Goal: Task Accomplishment & Management: Manage account settings

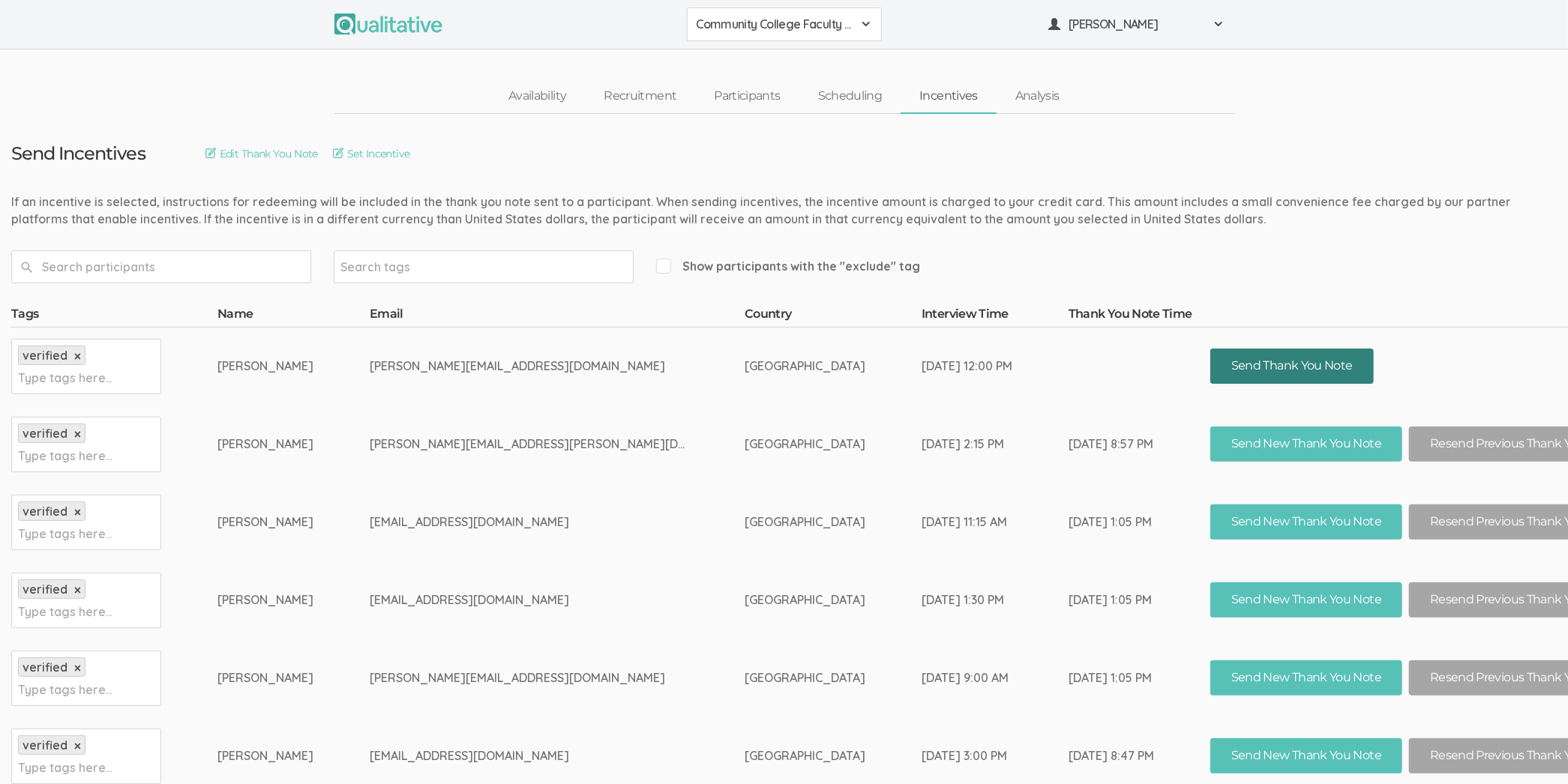
click at [1210, 362] on button "Send Thank You Note" at bounding box center [1292, 366] width 163 height 35
click at [878, 106] on link "Scheduling" at bounding box center [850, 96] width 102 height 32
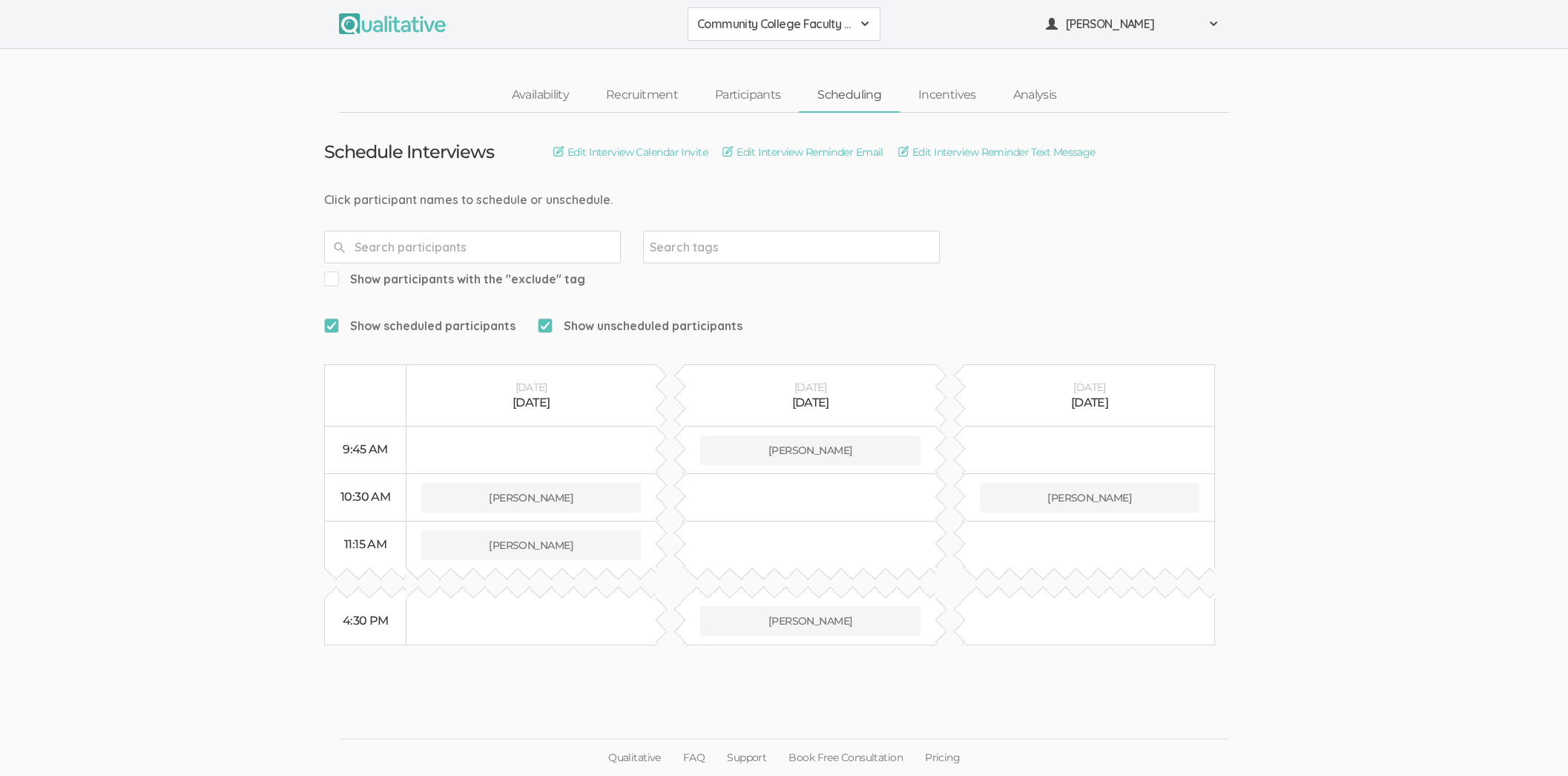
drag, startPoint x: 1188, startPoint y: 293, endPoint x: 1132, endPoint y: 295, distance: 56.0
click at [1135, 310] on form "Show scheduled participants Show unscheduled participants" at bounding box center [784, 326] width 920 height 32
click at [1345, 223] on ui-view "Schedule Interviews Edit Interview Calendar Invite Edit Interview Reminder Emai…" at bounding box center [784, 388] width 1568 height 551
click at [500, 317] on span "Show scheduled participants" at bounding box center [420, 326] width 192 height 17
click at [334, 320] on input "Show scheduled participants" at bounding box center [329, 325] width 10 height 10
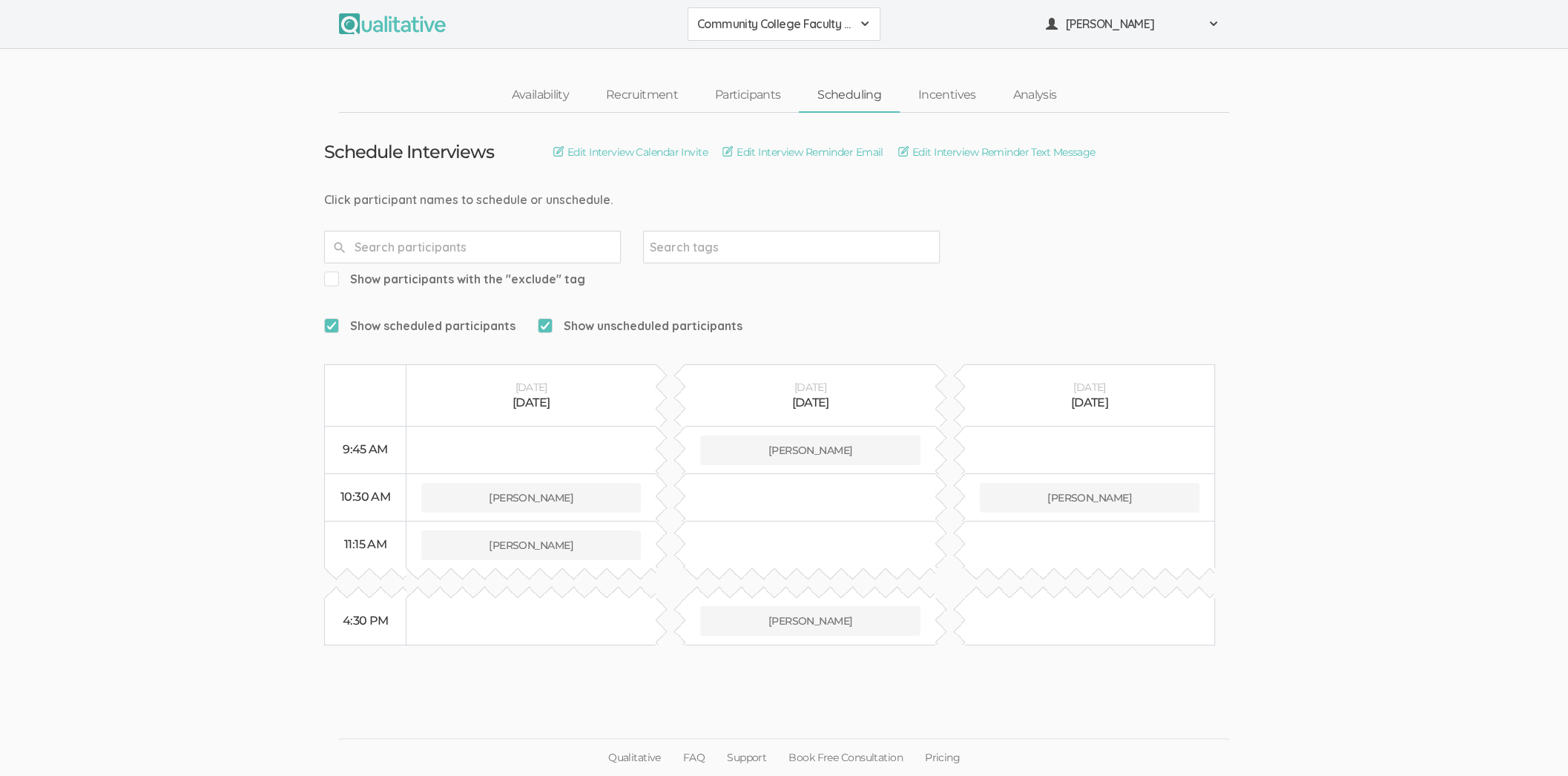
checkbox input "false"
click at [1358, 337] on ui-view "Schedule Interviews Edit Interview Calendar Invite Edit Interview Reminder Emai…" at bounding box center [784, 388] width 1568 height 551
click at [769, 102] on link "Participants" at bounding box center [747, 95] width 102 height 32
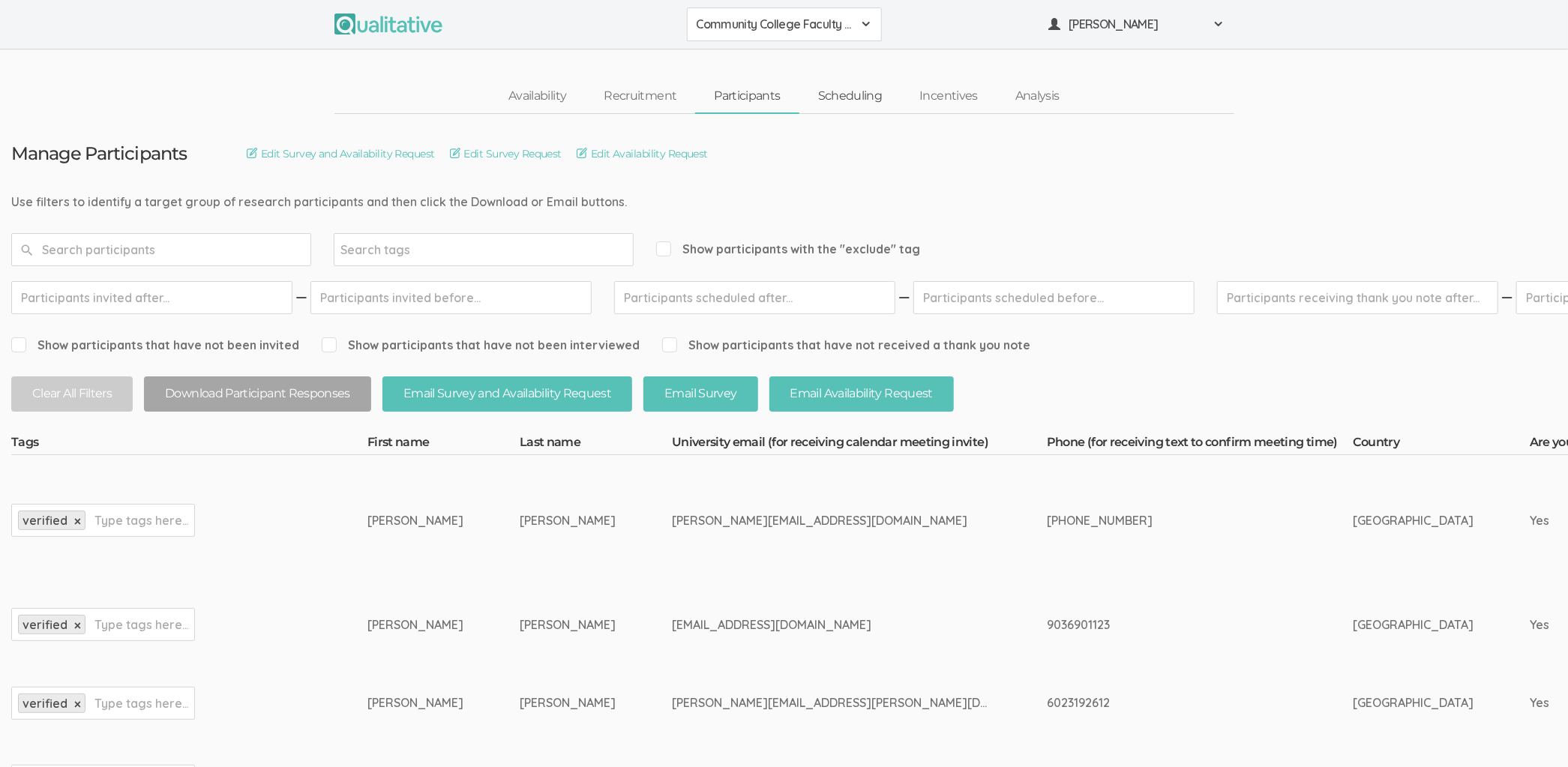
click at [849, 95] on link "Scheduling" at bounding box center [850, 96] width 102 height 32
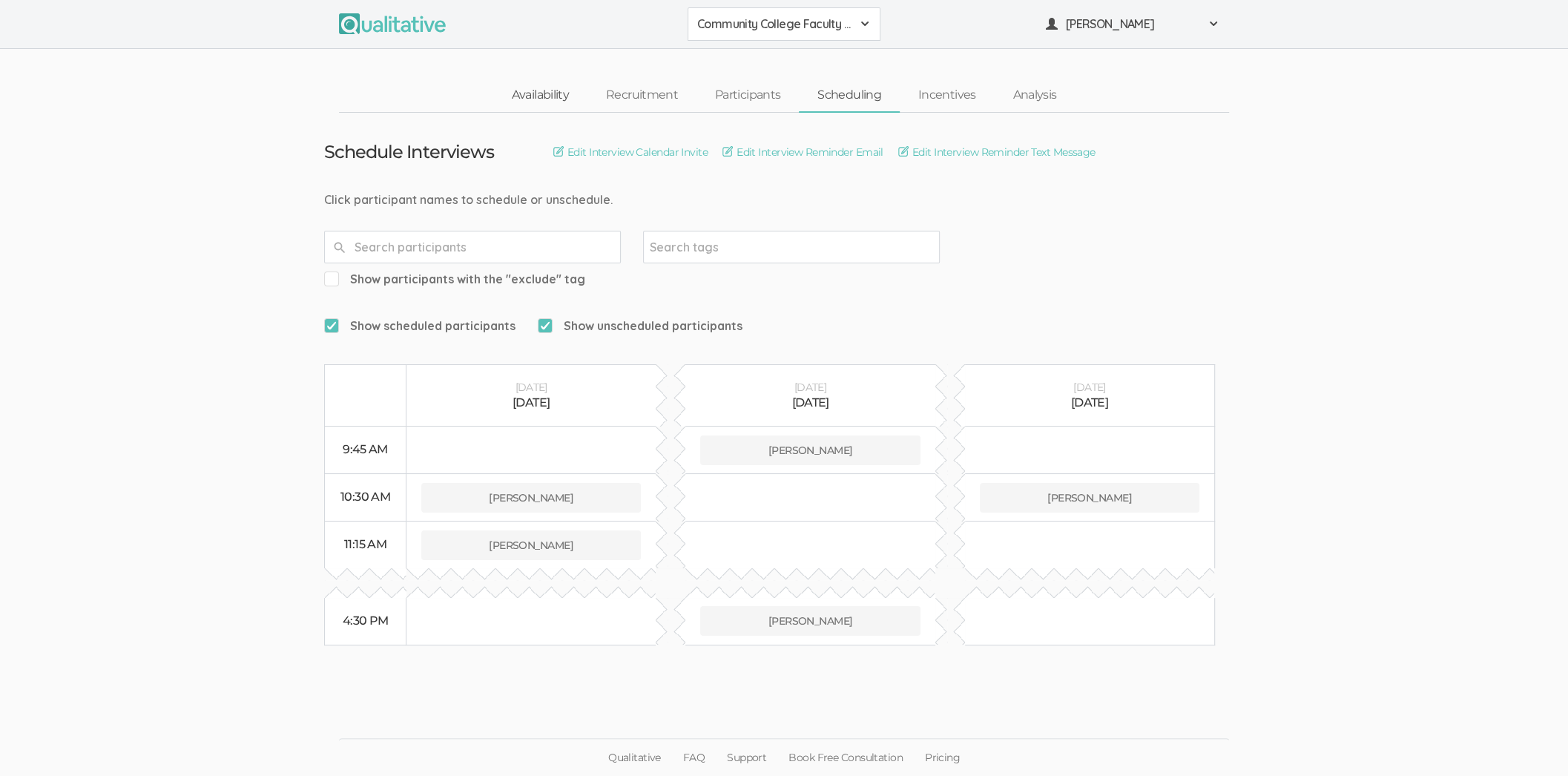
click at [547, 91] on link "Availability" at bounding box center [540, 95] width 94 height 32
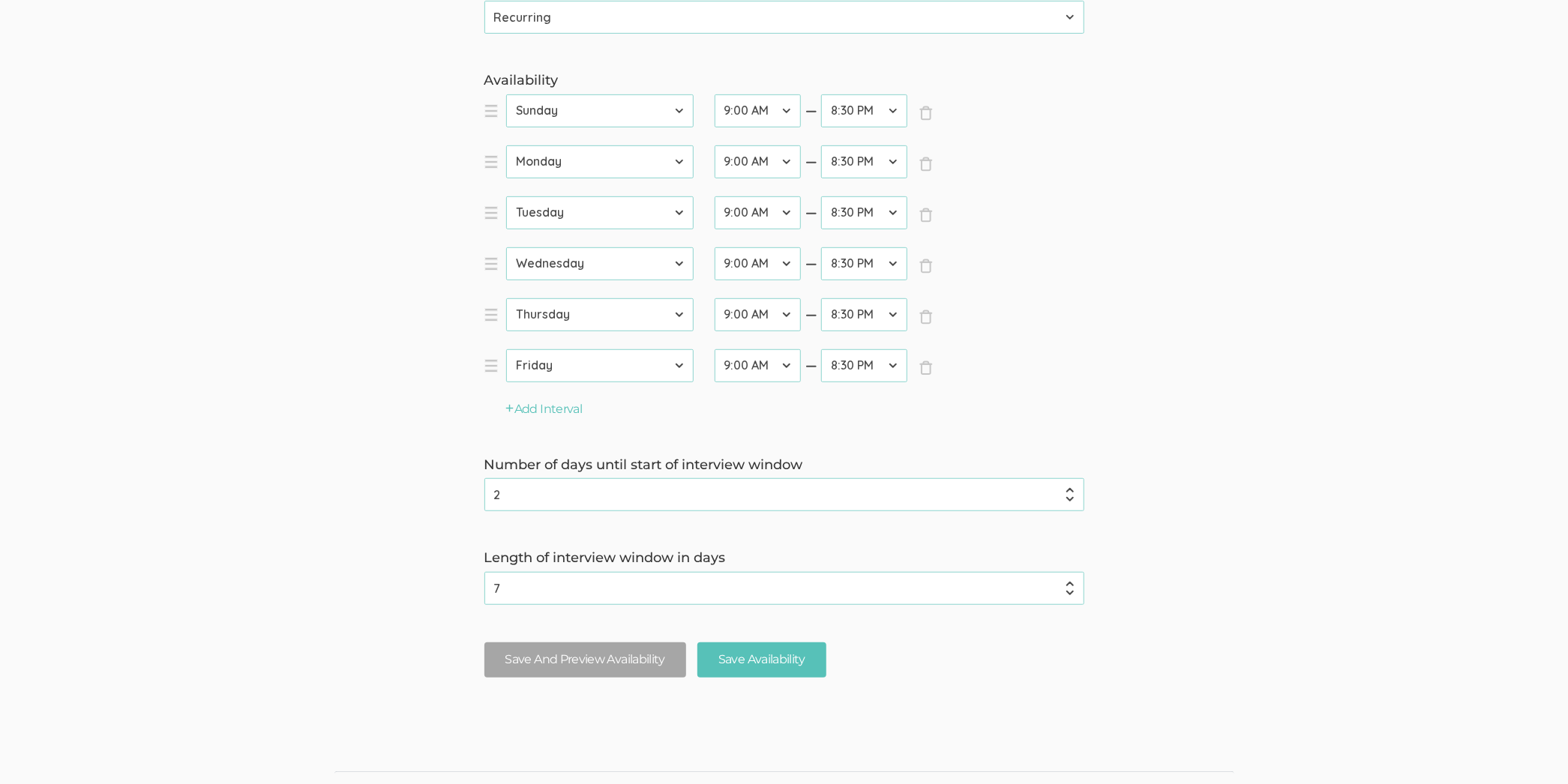
scroll to position [435, 0]
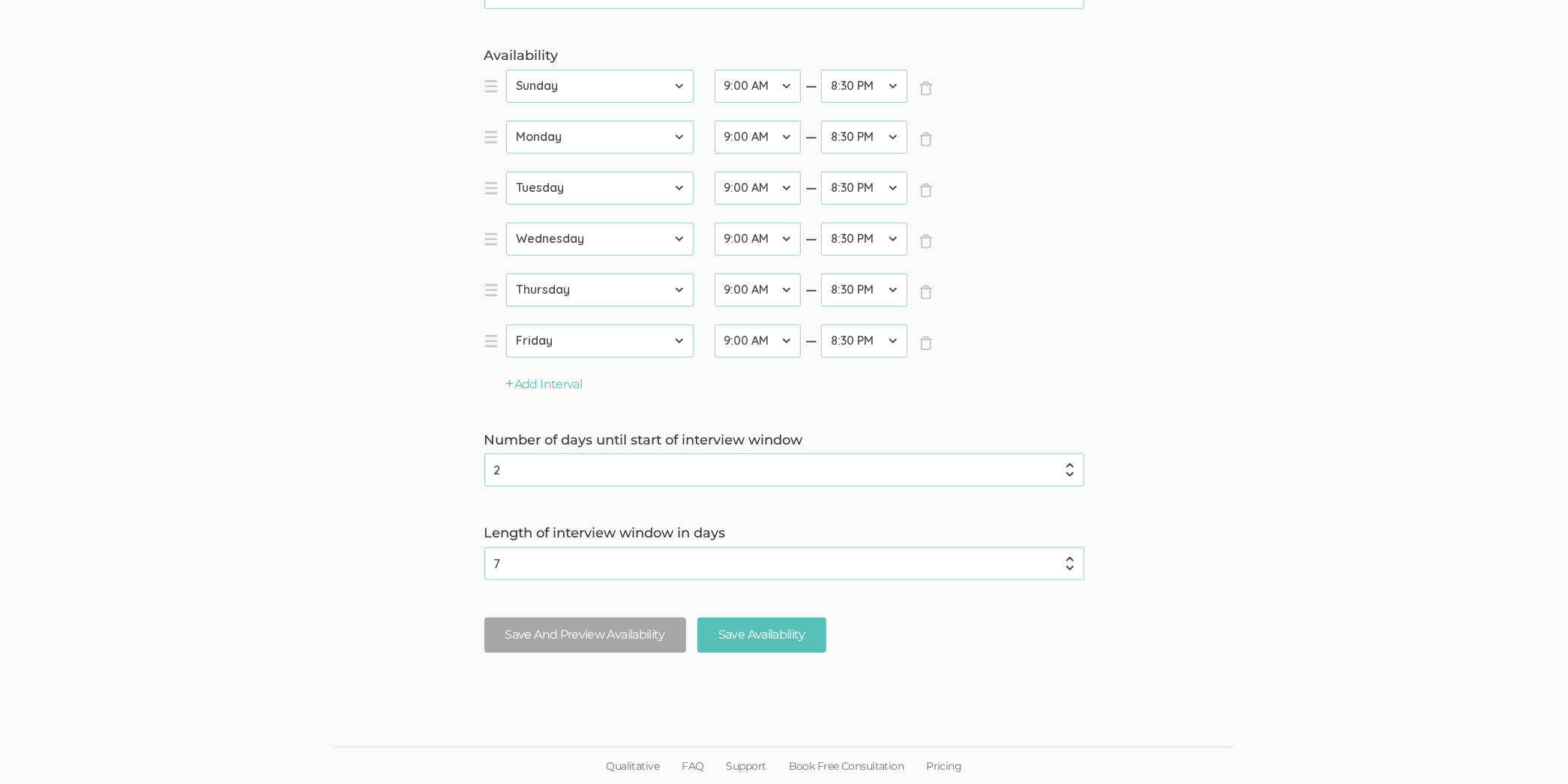
click at [969, 478] on input "2" at bounding box center [784, 470] width 600 height 33
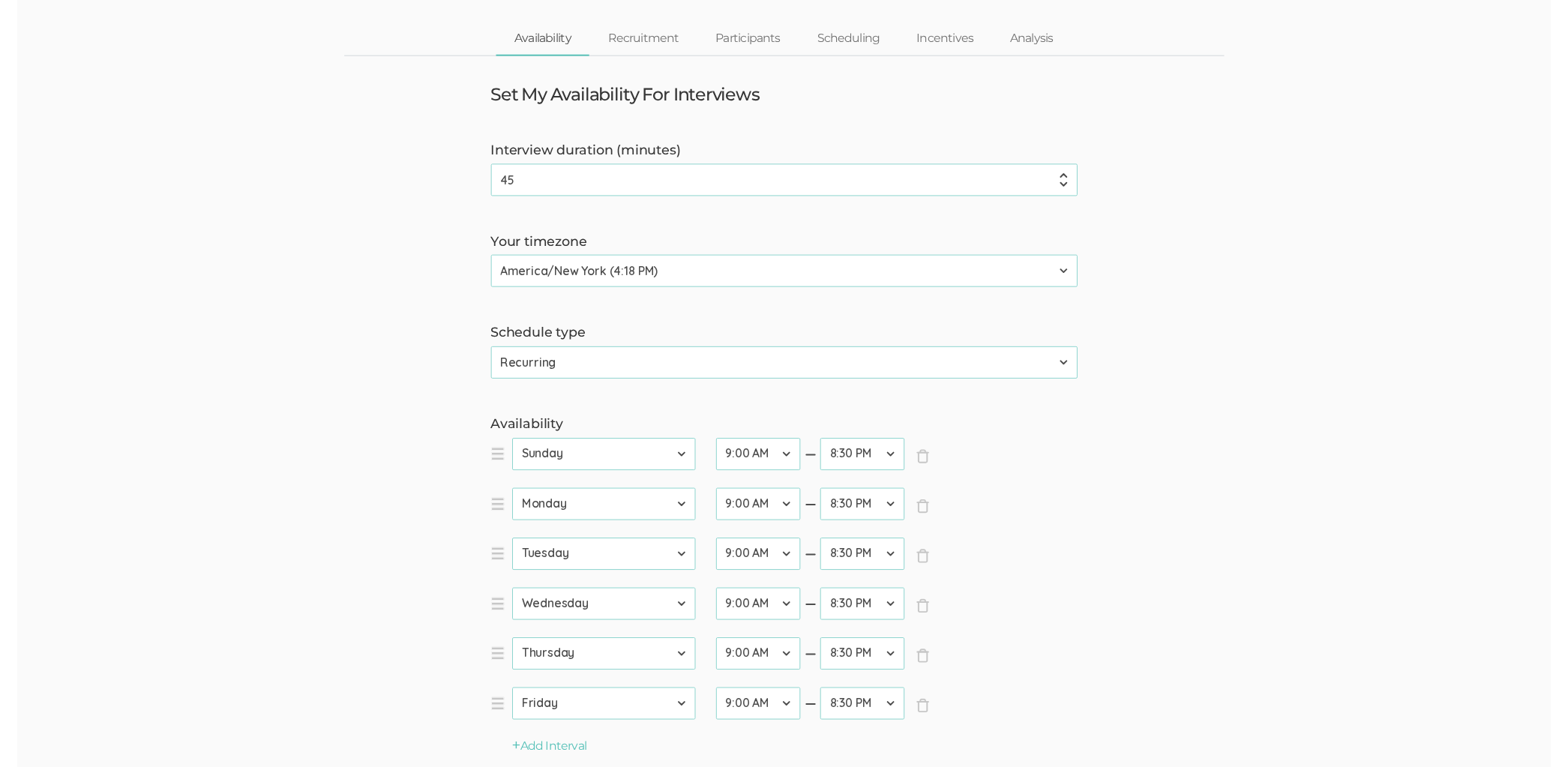
scroll to position [0, 0]
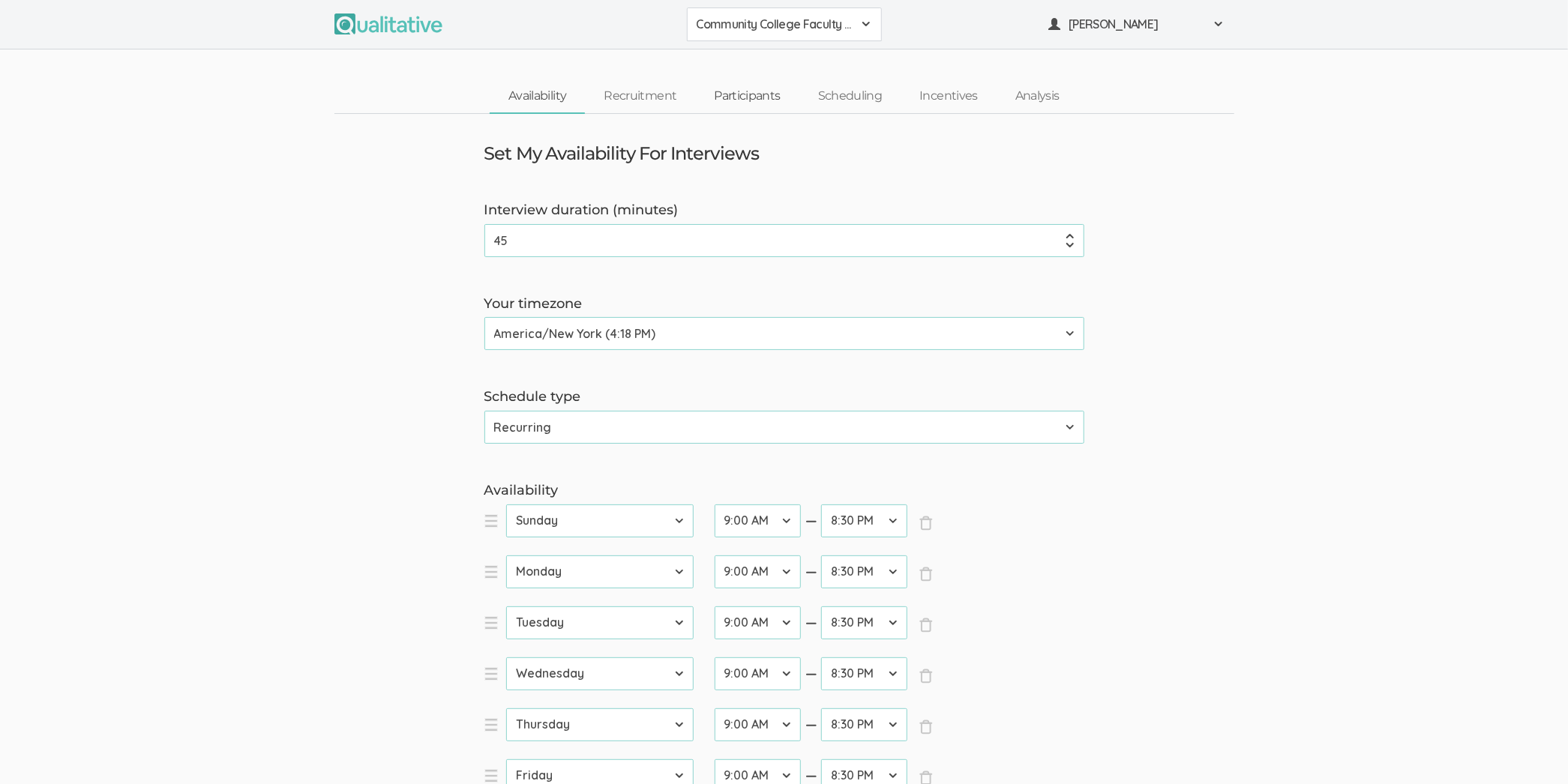
click at [745, 96] on link "Participants" at bounding box center [746, 96] width 103 height 32
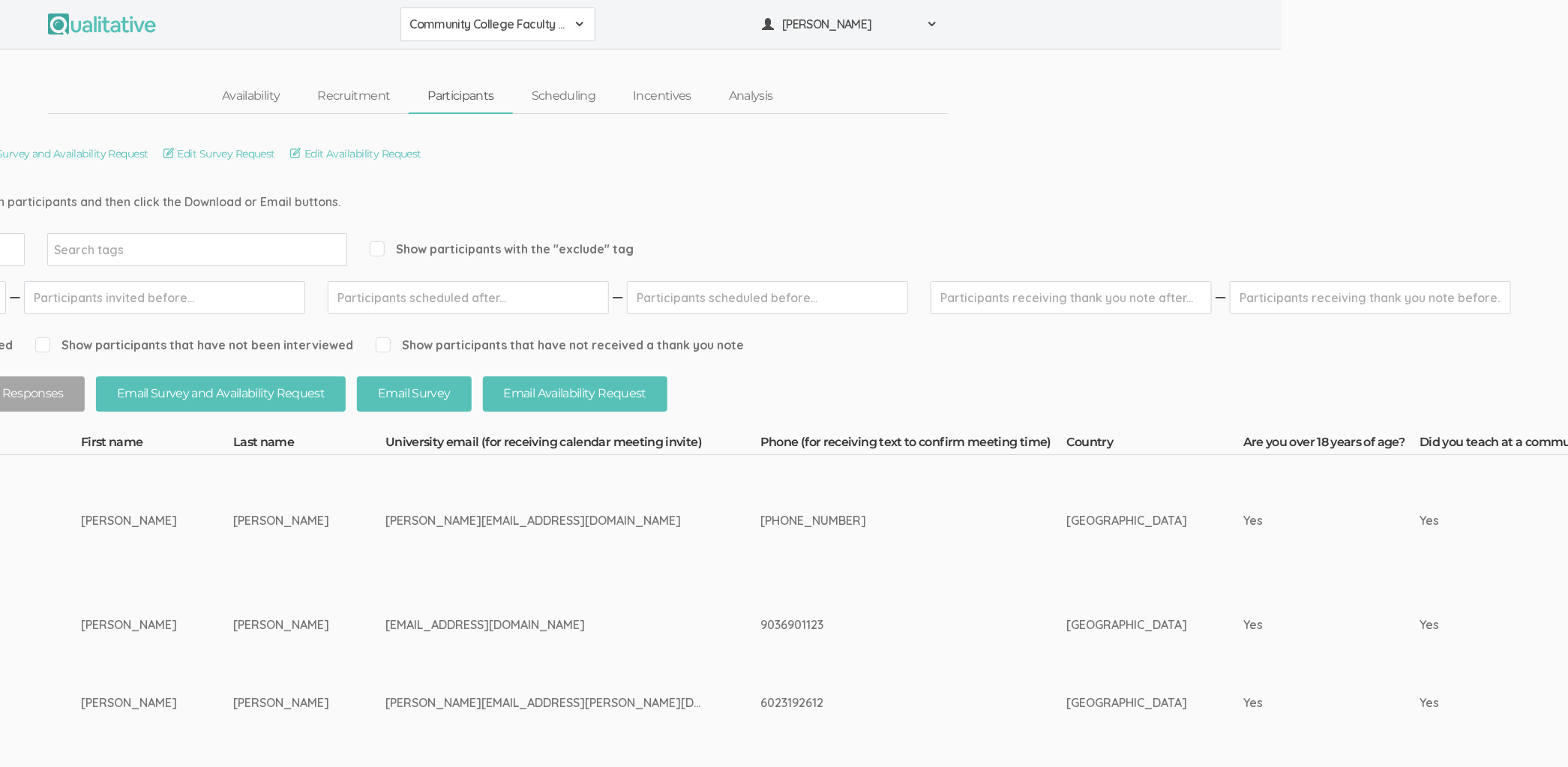
scroll to position [0, 238]
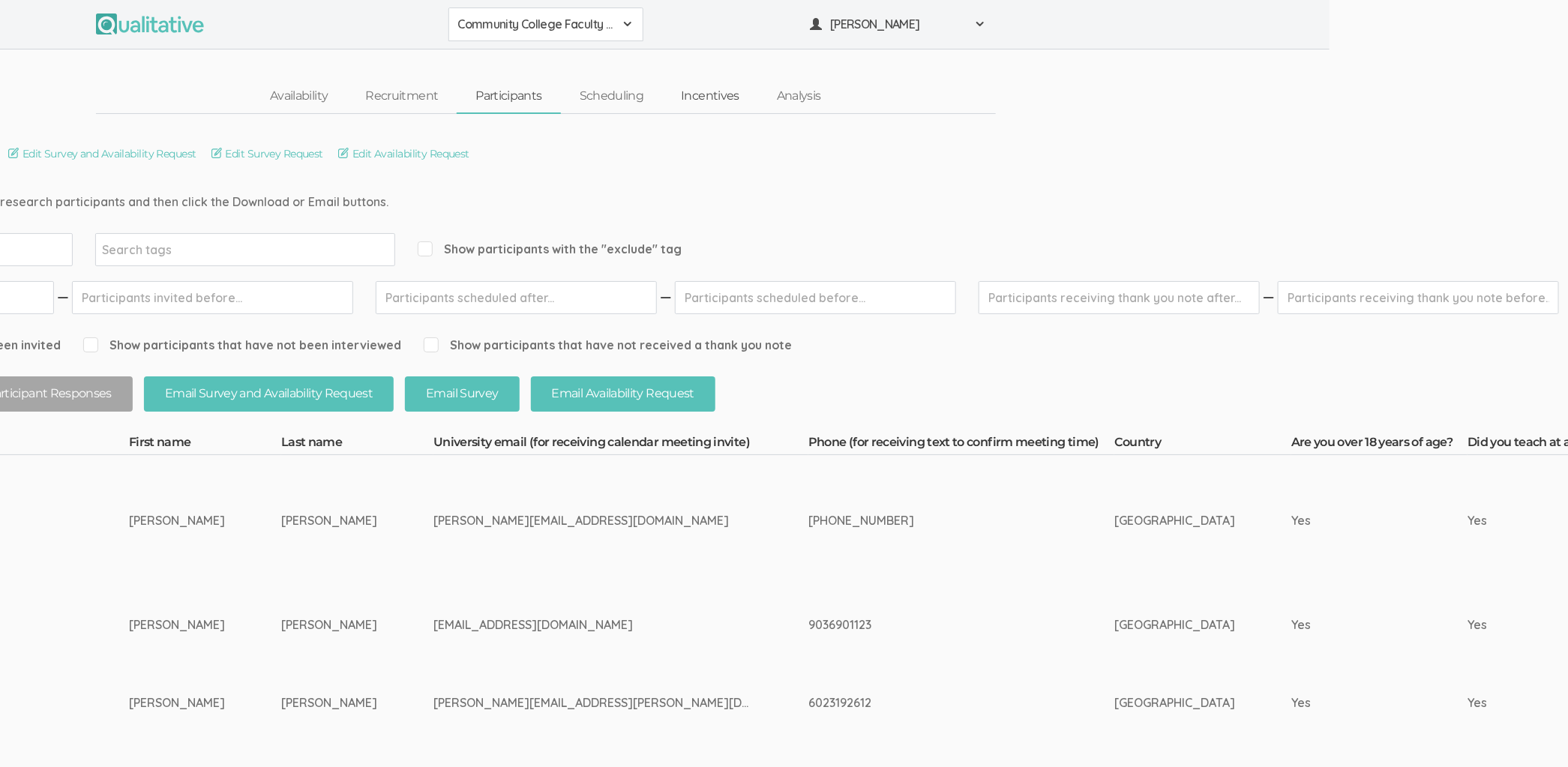
click at [695, 93] on link "Incentives" at bounding box center [710, 96] width 96 height 32
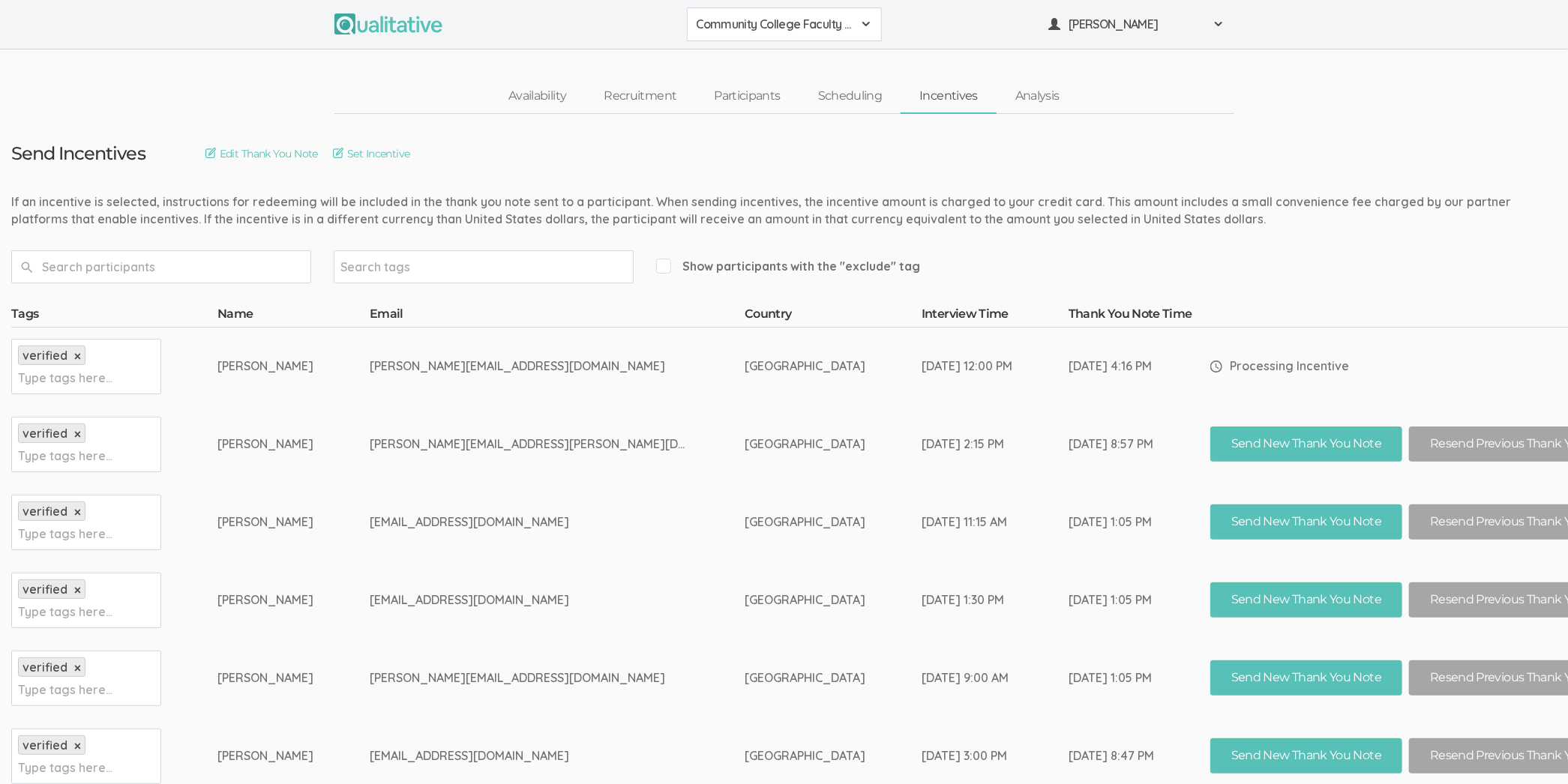
click at [1131, 369] on td "[DATE] 4:16 PM" at bounding box center [1139, 366] width 142 height 79
click at [813, 103] on link "Scheduling" at bounding box center [850, 96] width 102 height 32
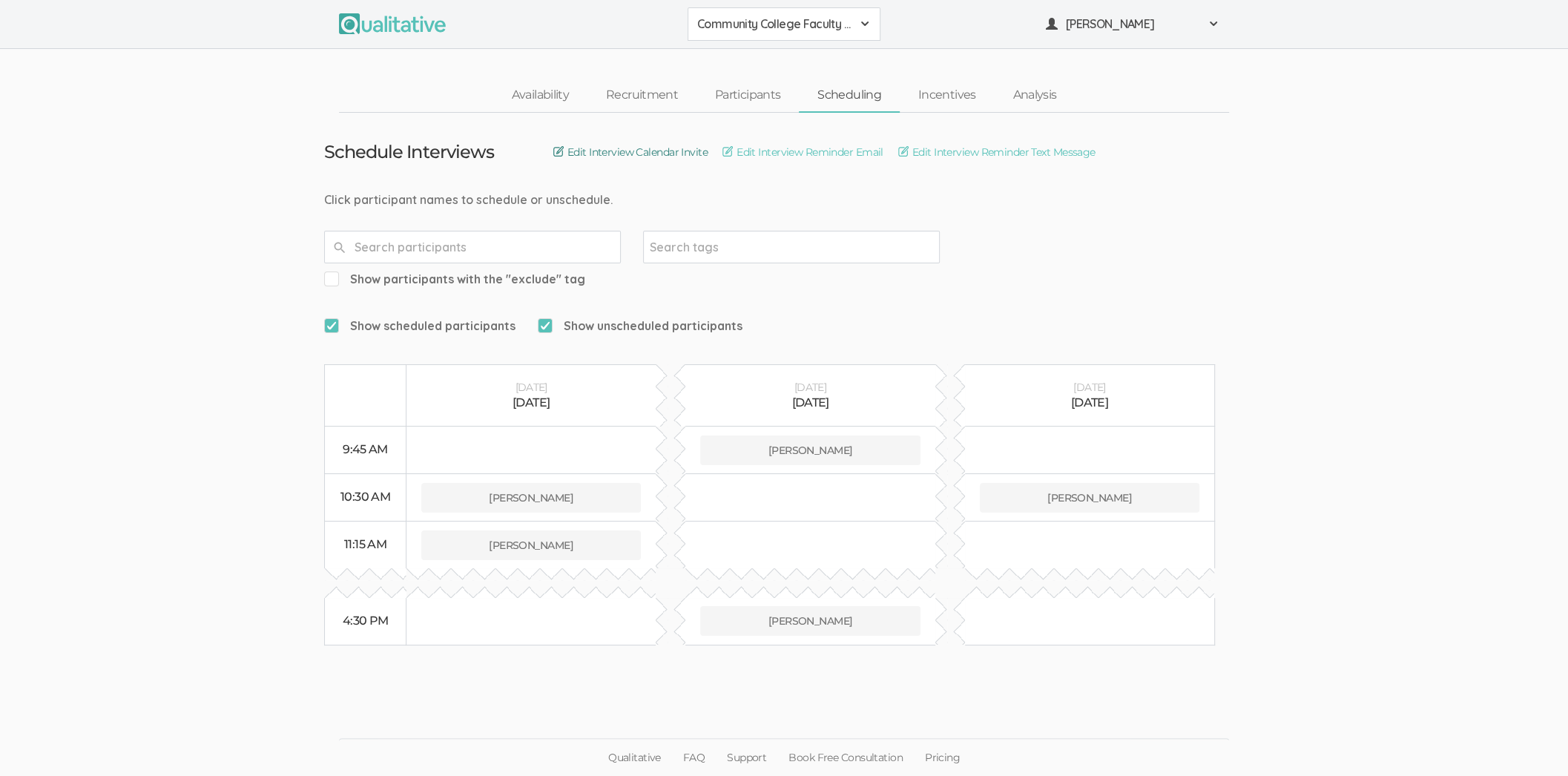
click at [682, 150] on link "Edit Interview Calendar Invite" at bounding box center [630, 152] width 154 height 16
click at [1045, 89] on link "Analysis" at bounding box center [1034, 95] width 81 height 32
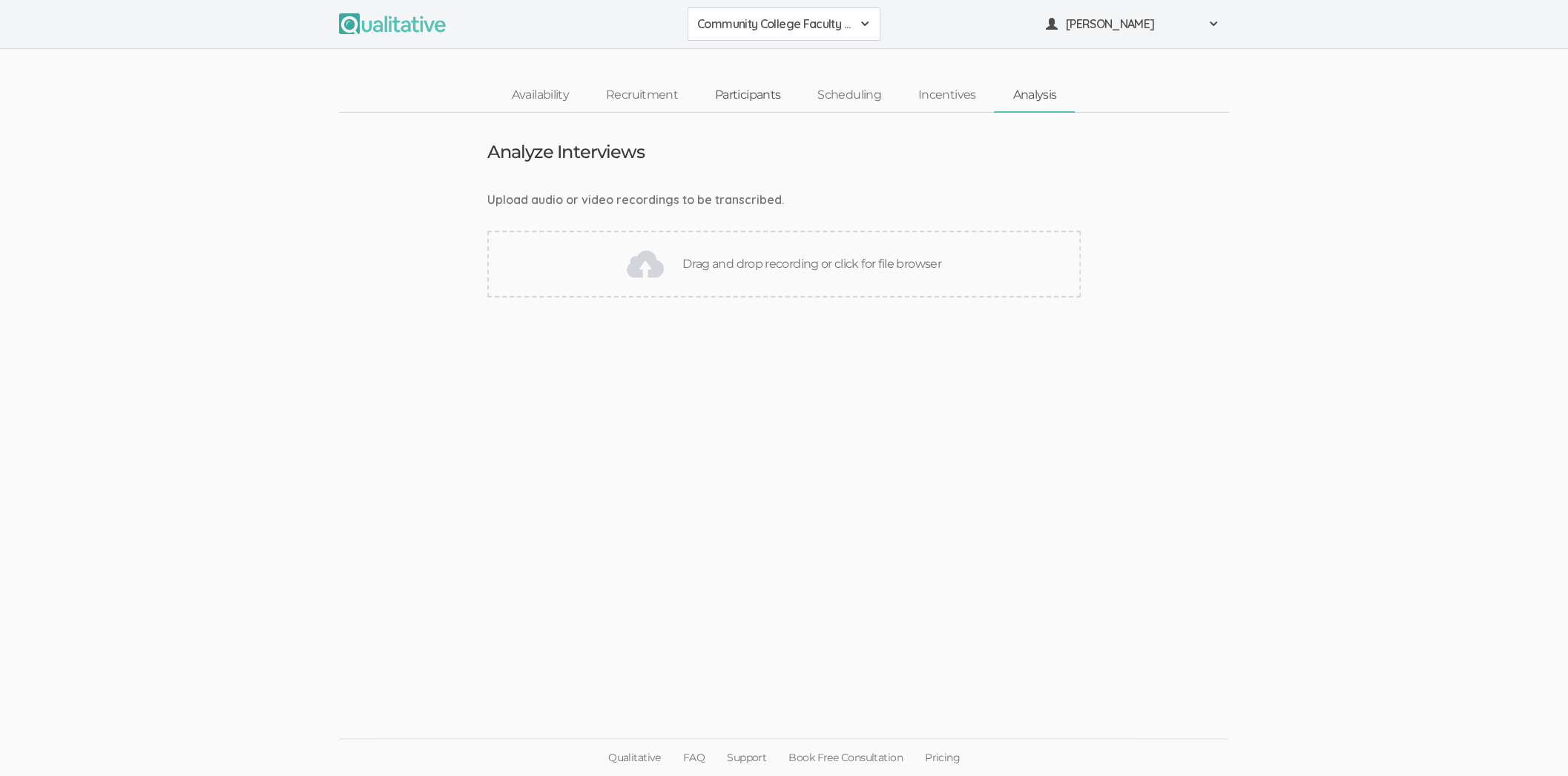
click at [768, 92] on link "Participants" at bounding box center [747, 95] width 102 height 32
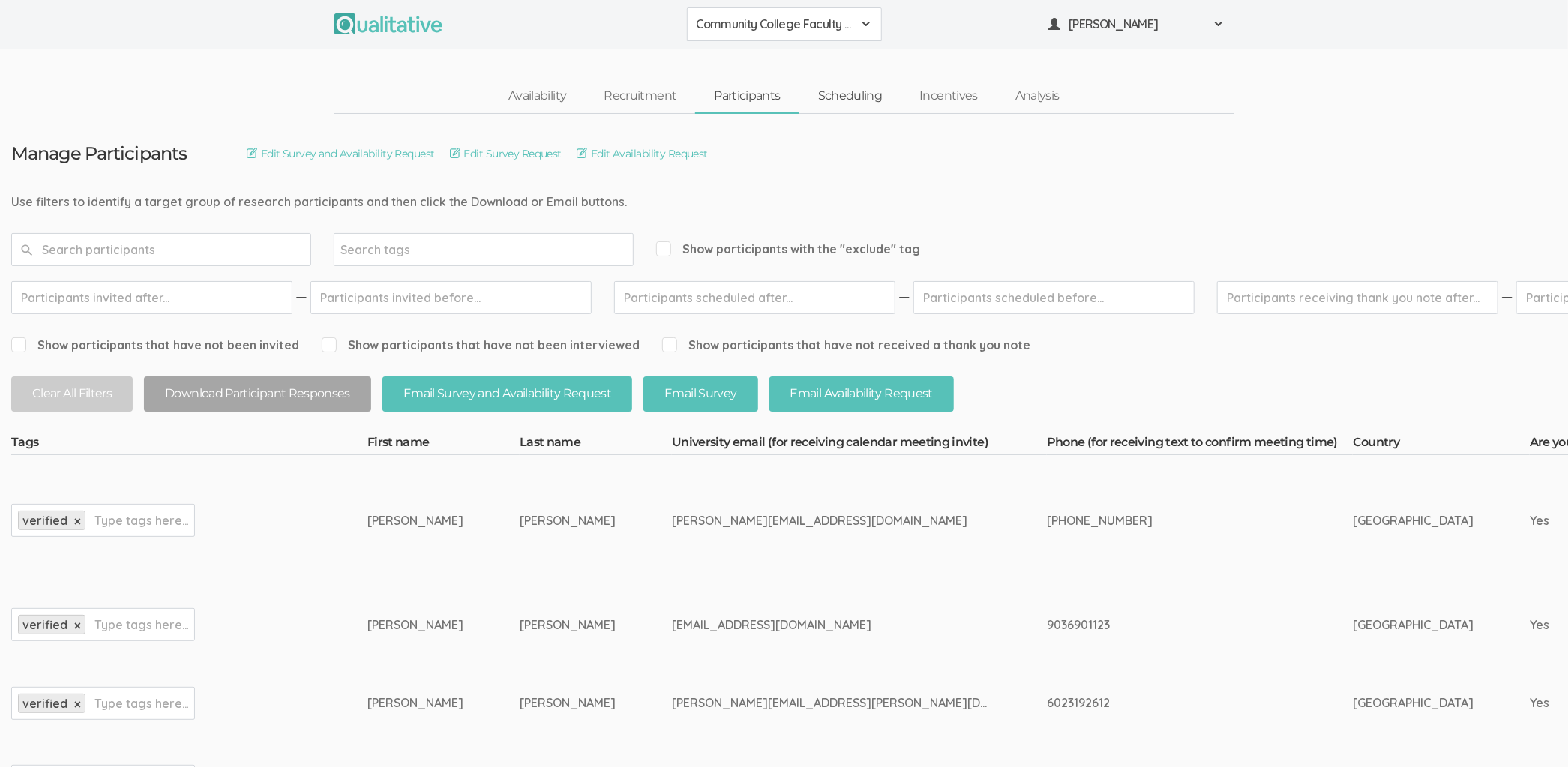
click at [869, 93] on link "Scheduling" at bounding box center [850, 96] width 102 height 32
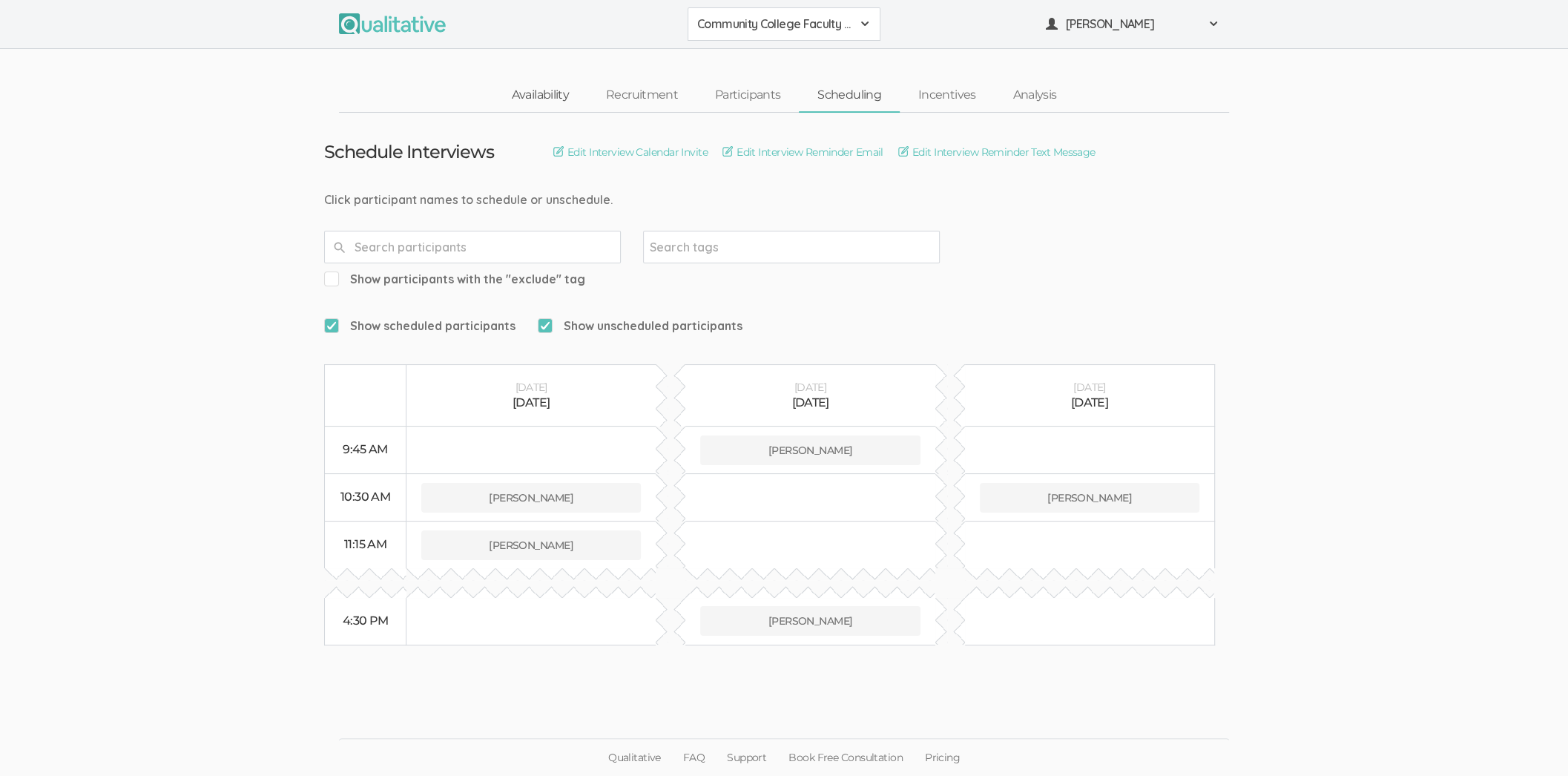
click at [561, 108] on link "Availability" at bounding box center [540, 95] width 94 height 32
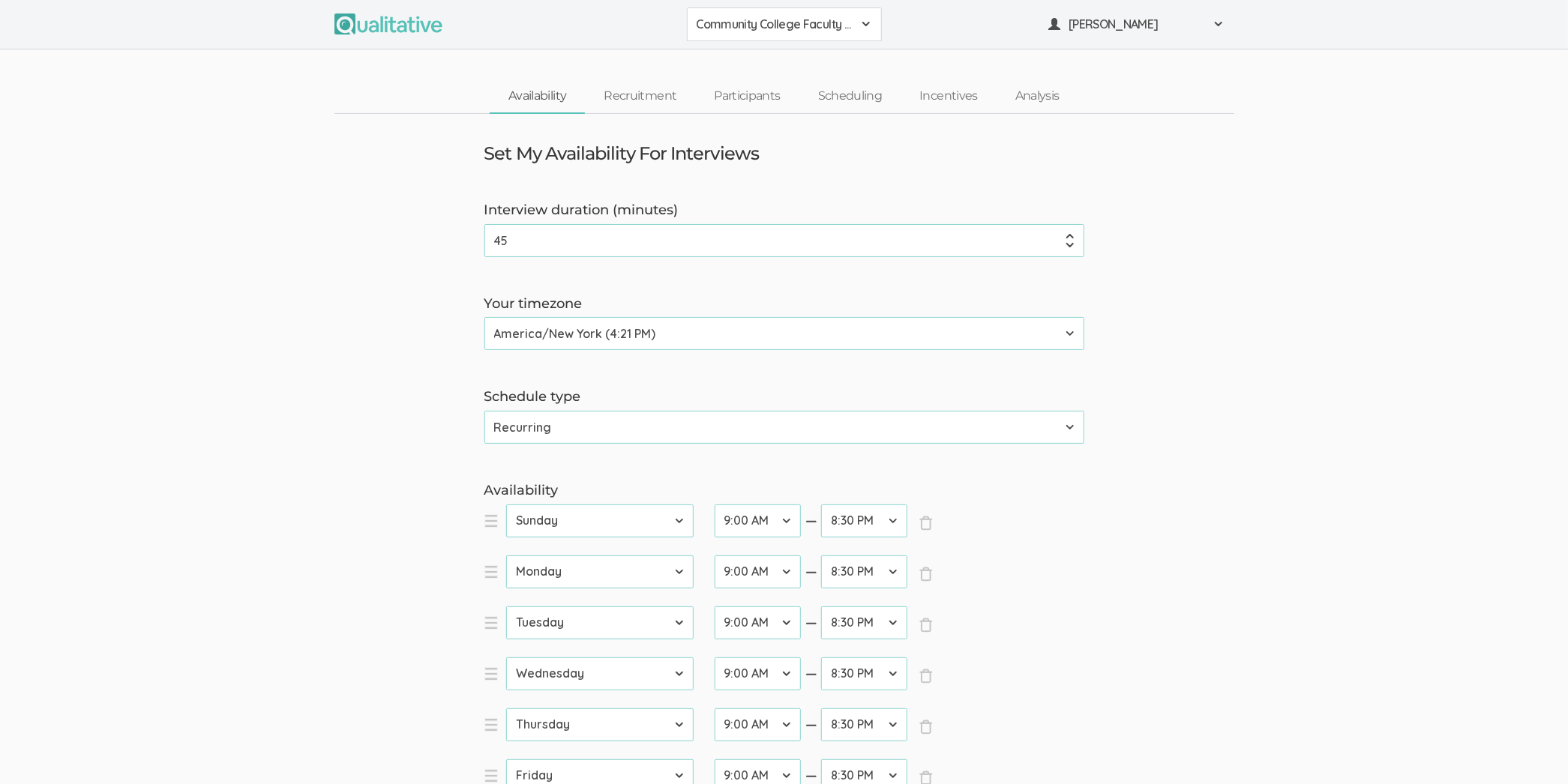
click at [523, 103] on link "Availability" at bounding box center [537, 96] width 95 height 32
click at [769, 96] on link "Participants" at bounding box center [746, 96] width 103 height 32
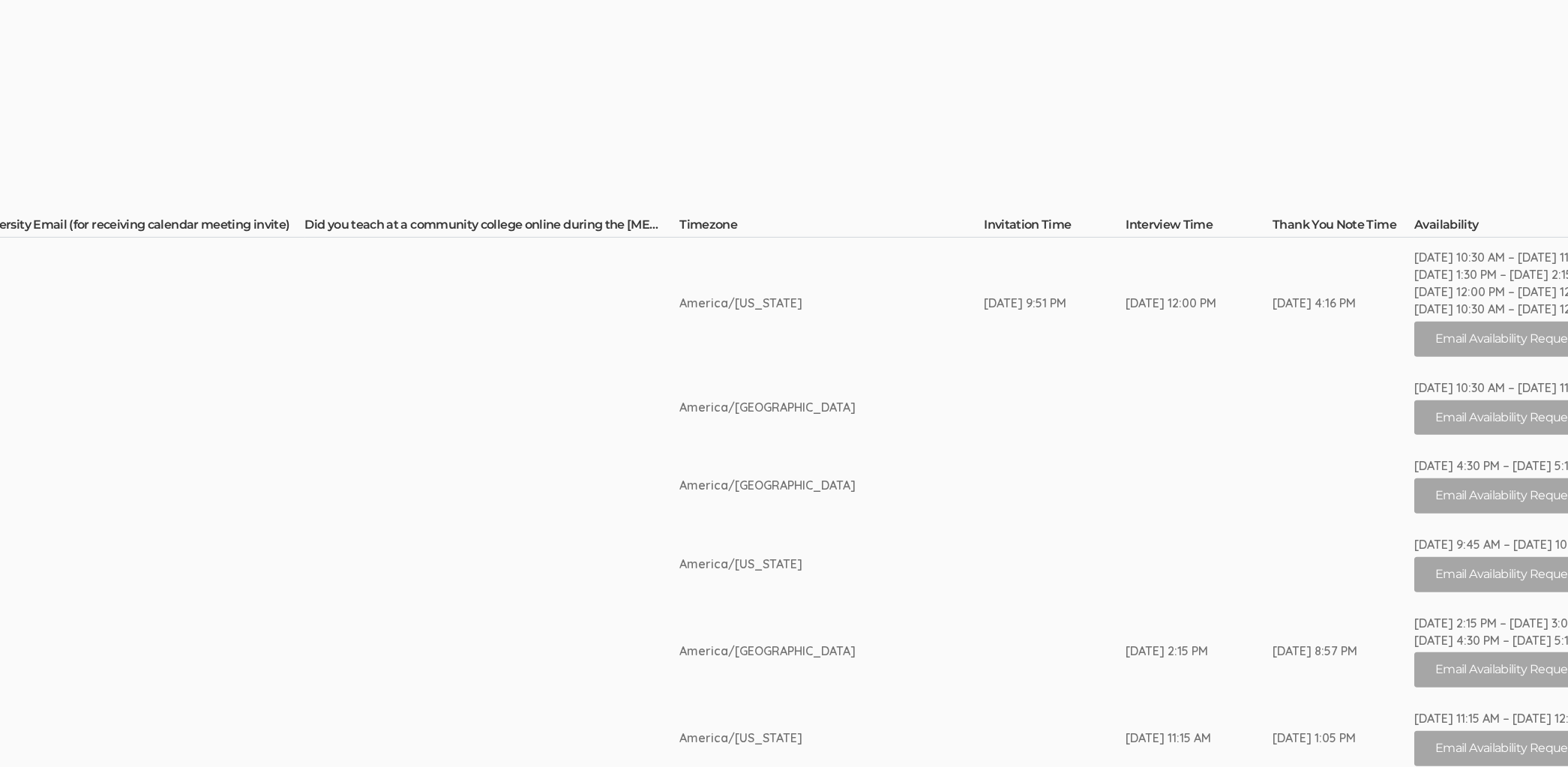
scroll to position [224, 2612]
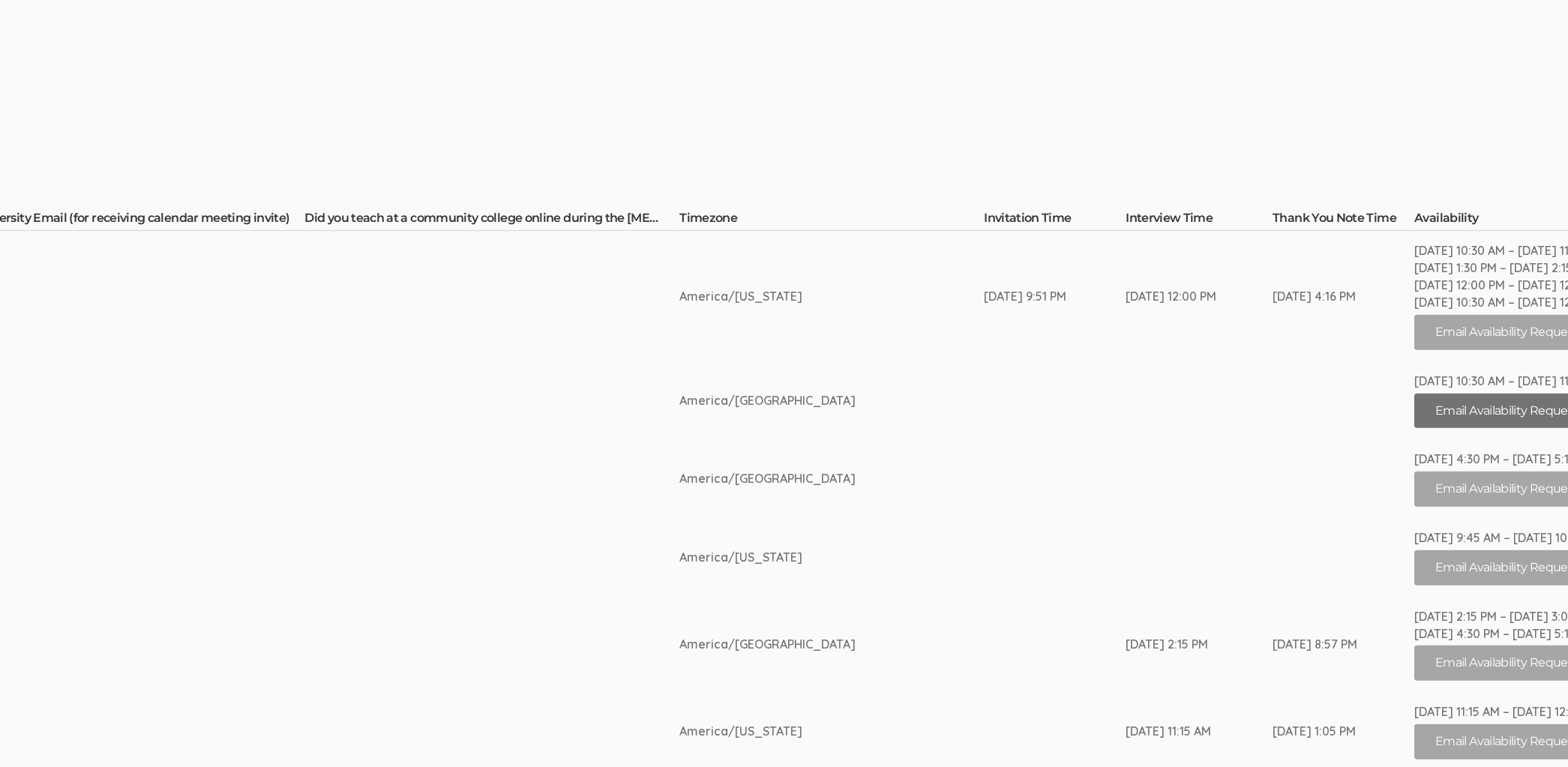
click at [1420, 419] on button "Email Availability Request" at bounding box center [1506, 411] width 184 height 35
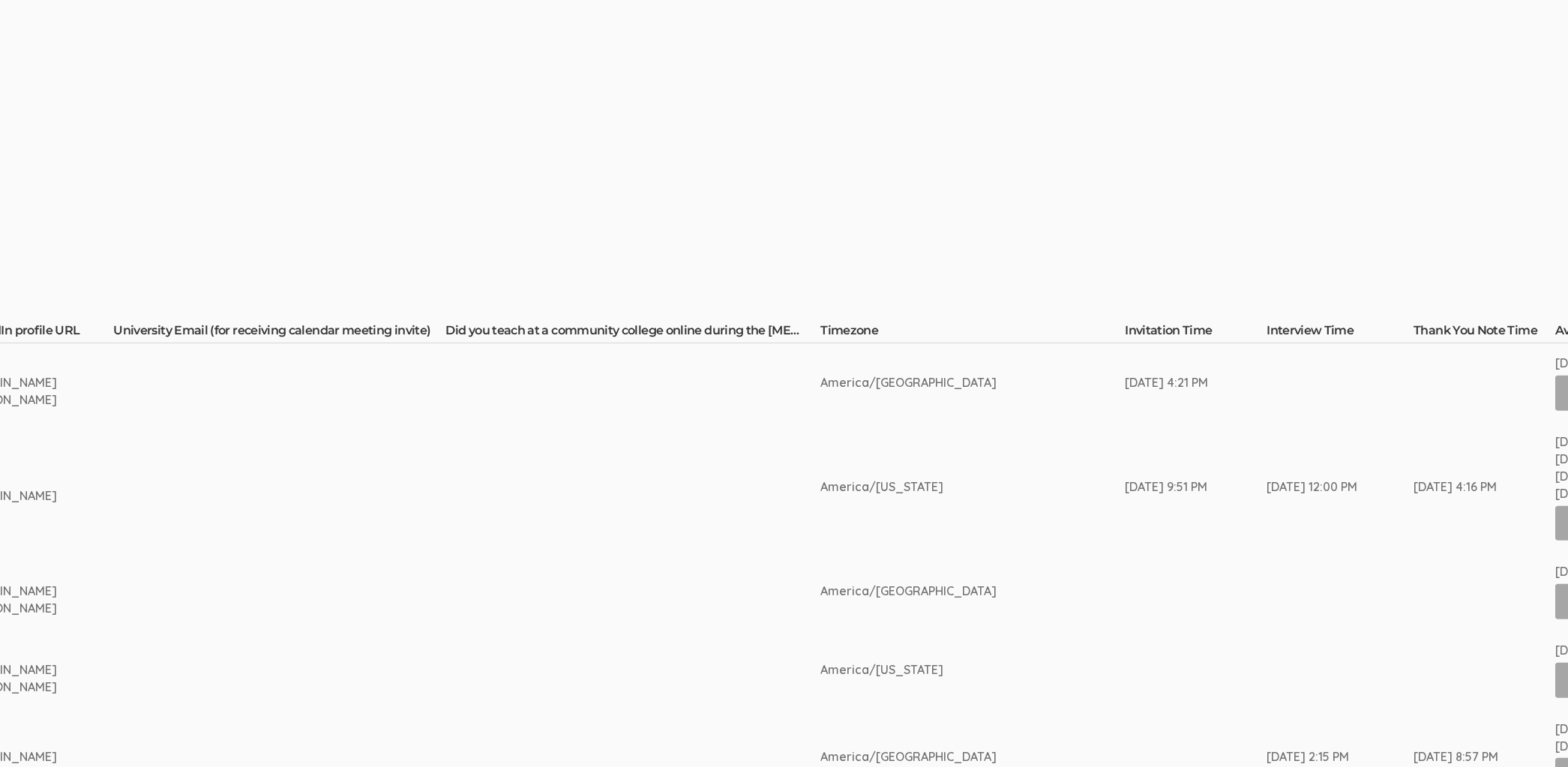
scroll to position [112, 2612]
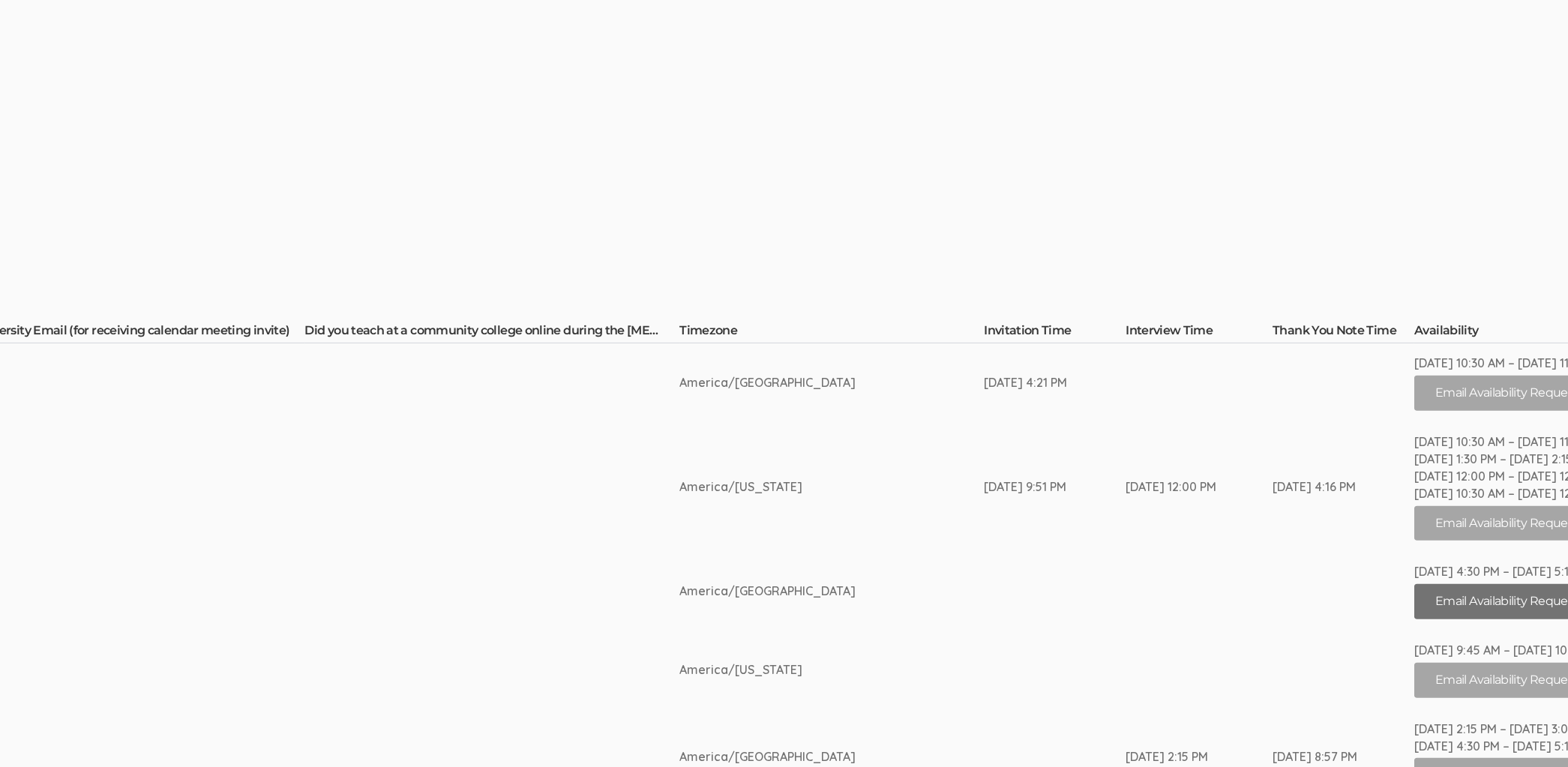
click at [1443, 601] on button "Email Availability Request" at bounding box center [1506, 601] width 184 height 35
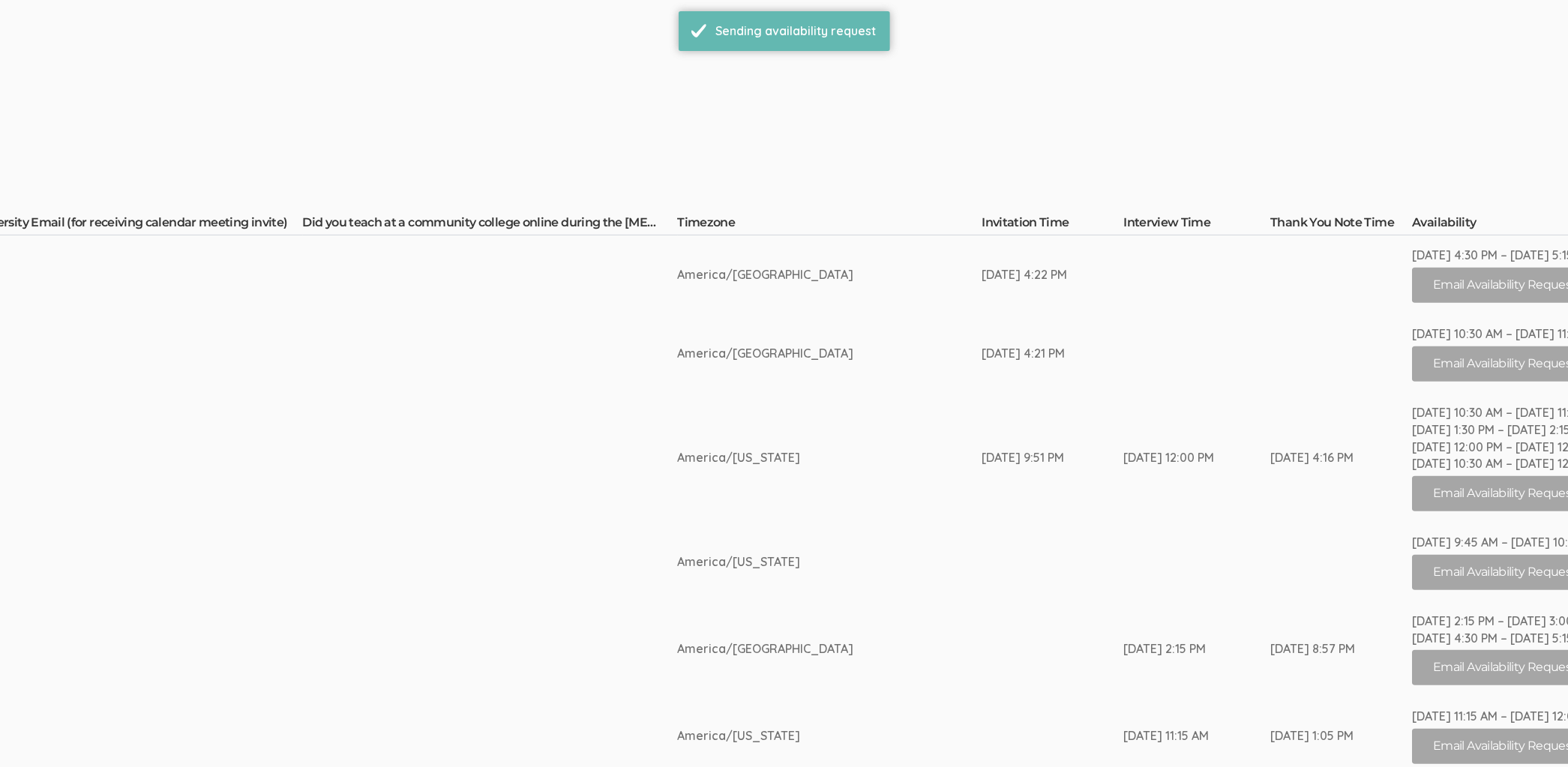
scroll to position [224, 2614]
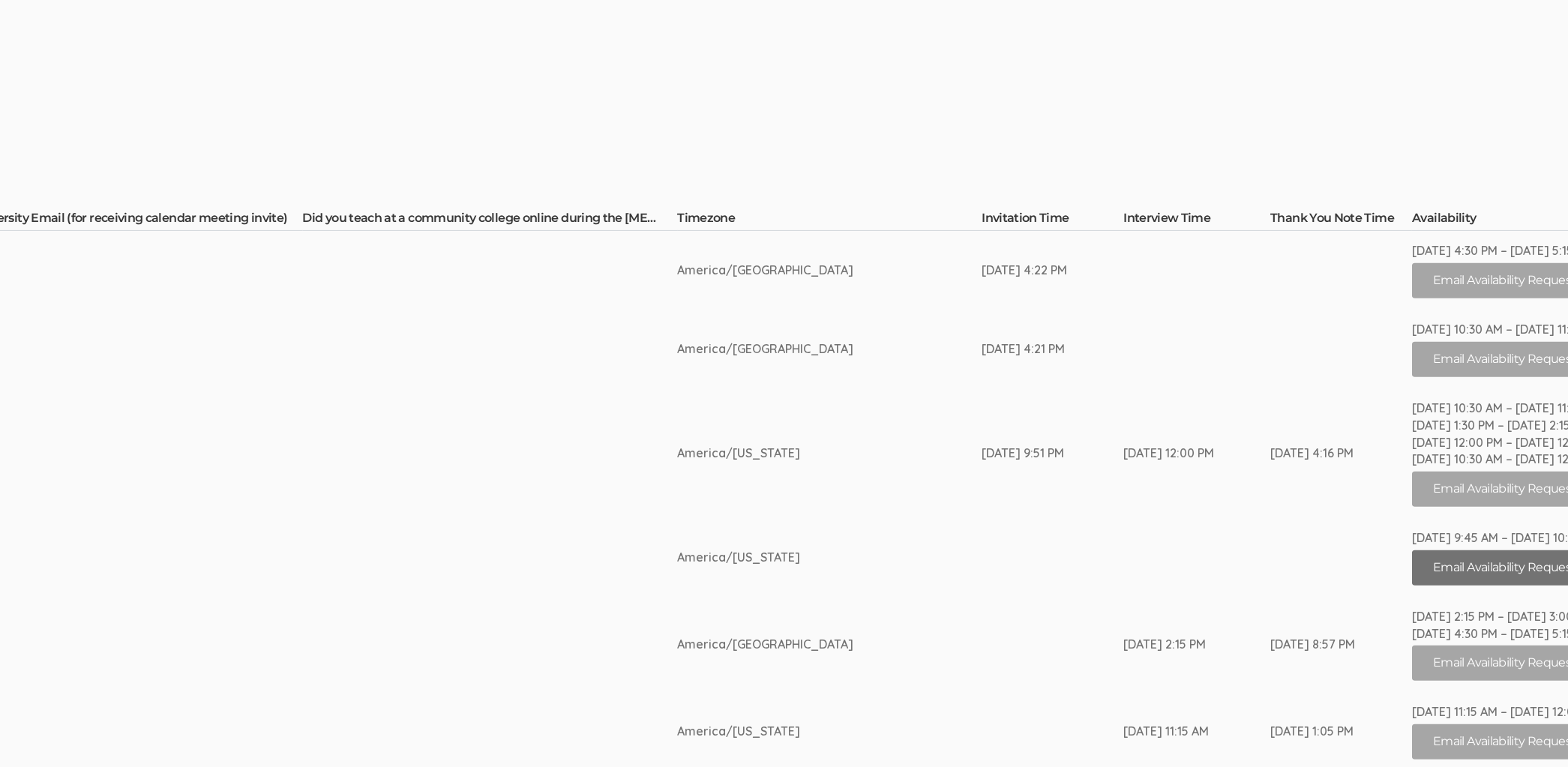
click at [1412, 571] on button "Email Availability Request" at bounding box center [1504, 567] width 184 height 35
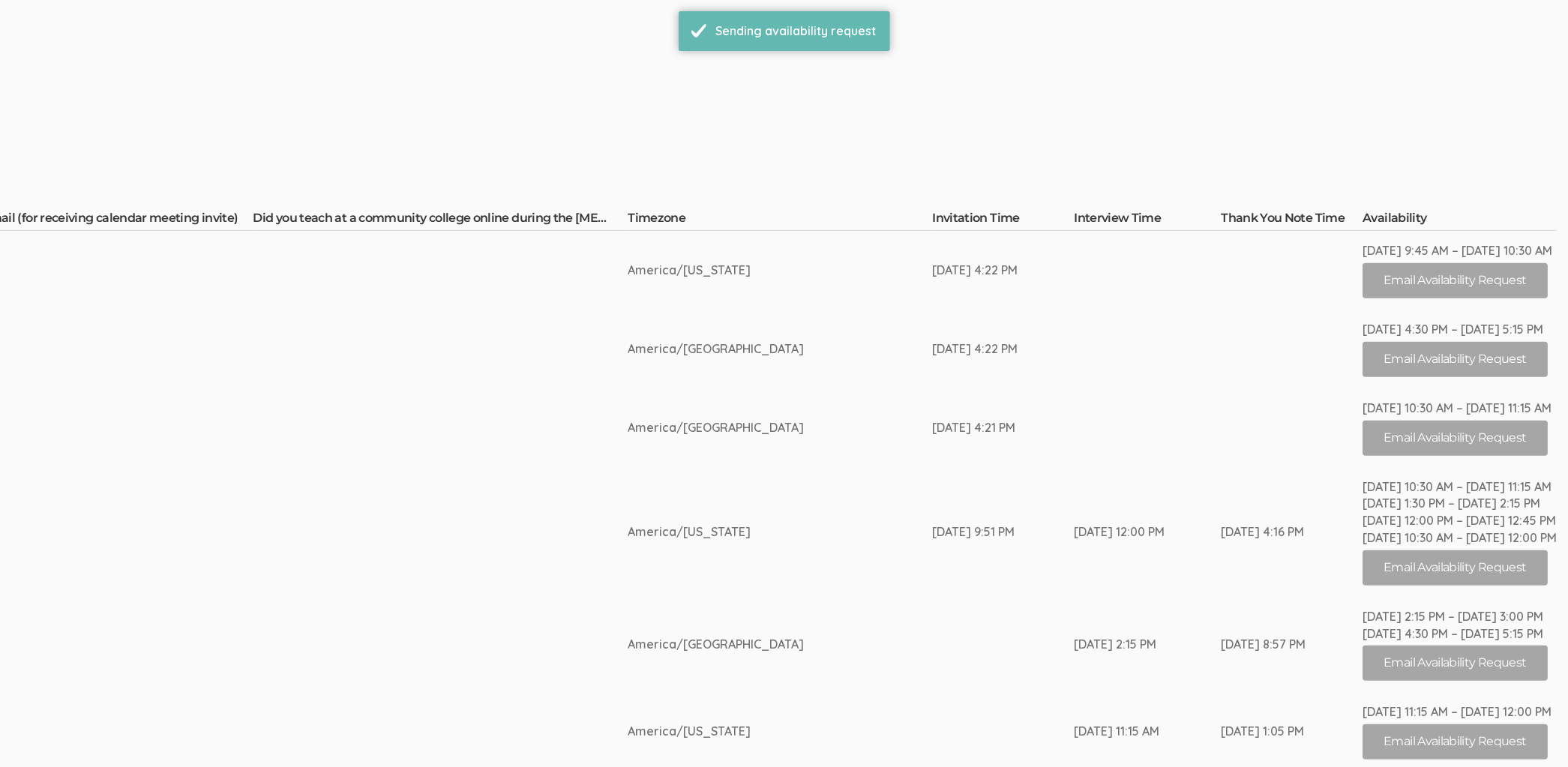
scroll to position [0, 0]
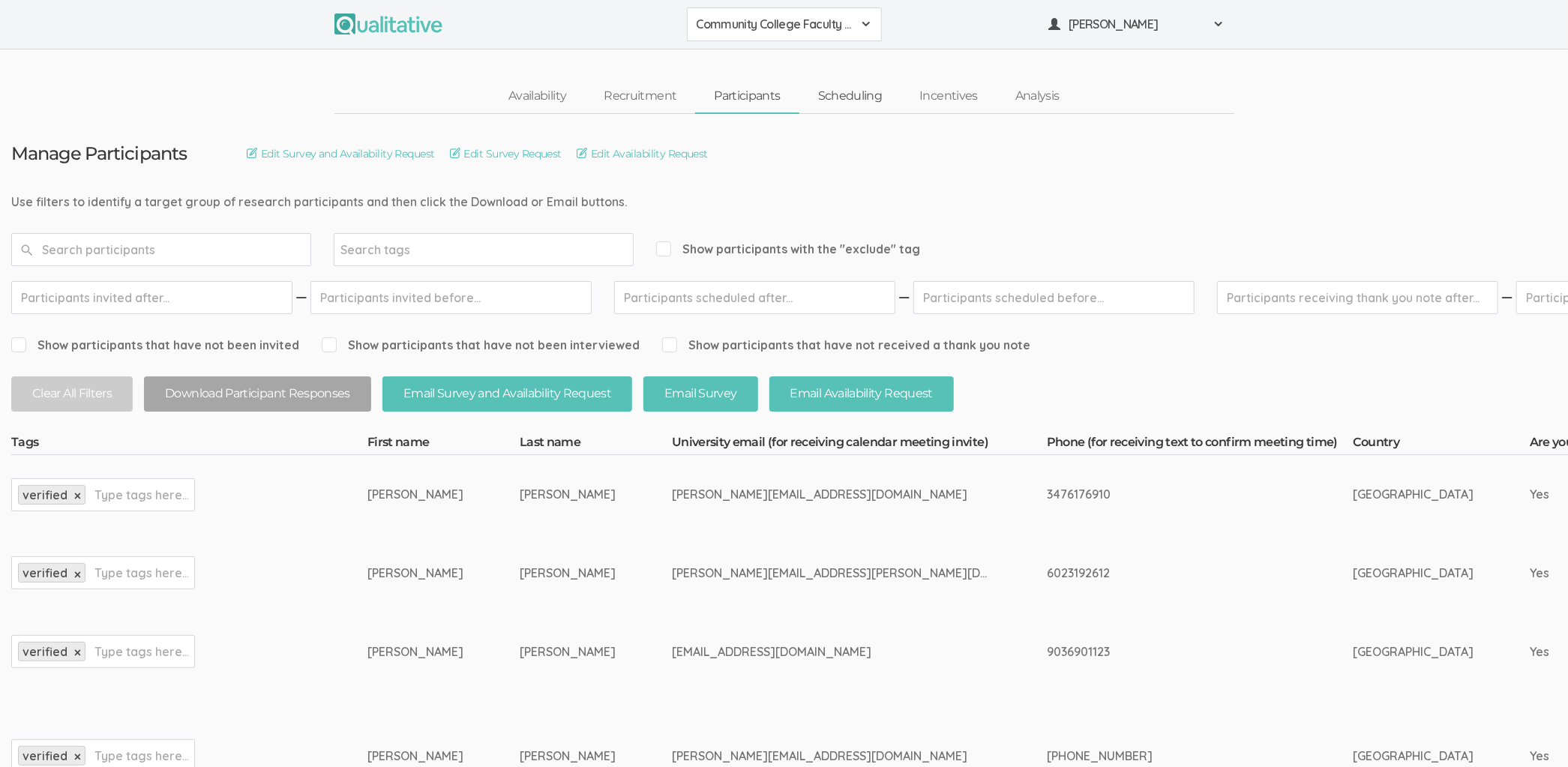
click at [848, 93] on link "Scheduling" at bounding box center [850, 96] width 102 height 32
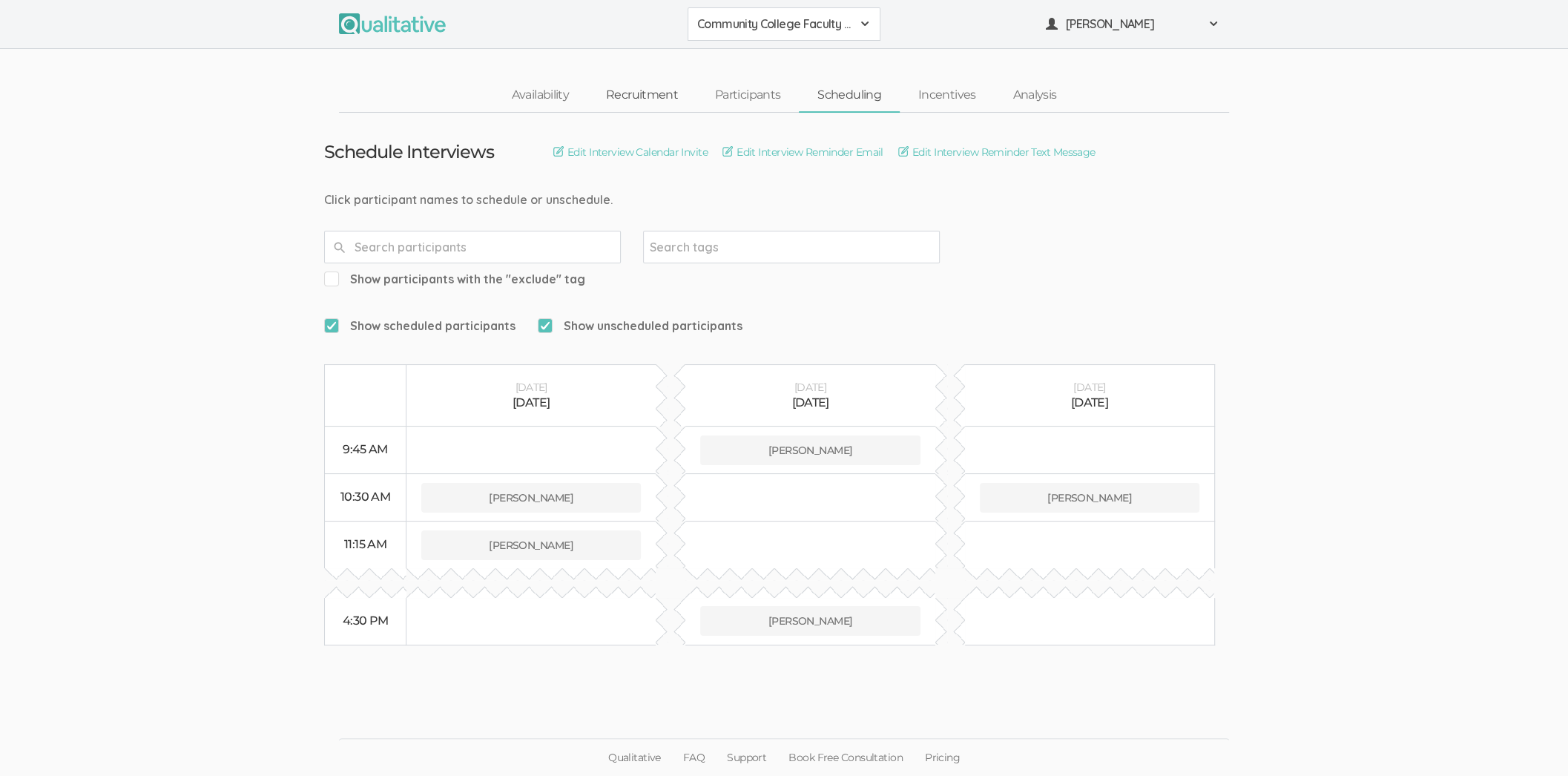
click at [617, 87] on link "Recruitment" at bounding box center [642, 95] width 109 height 32
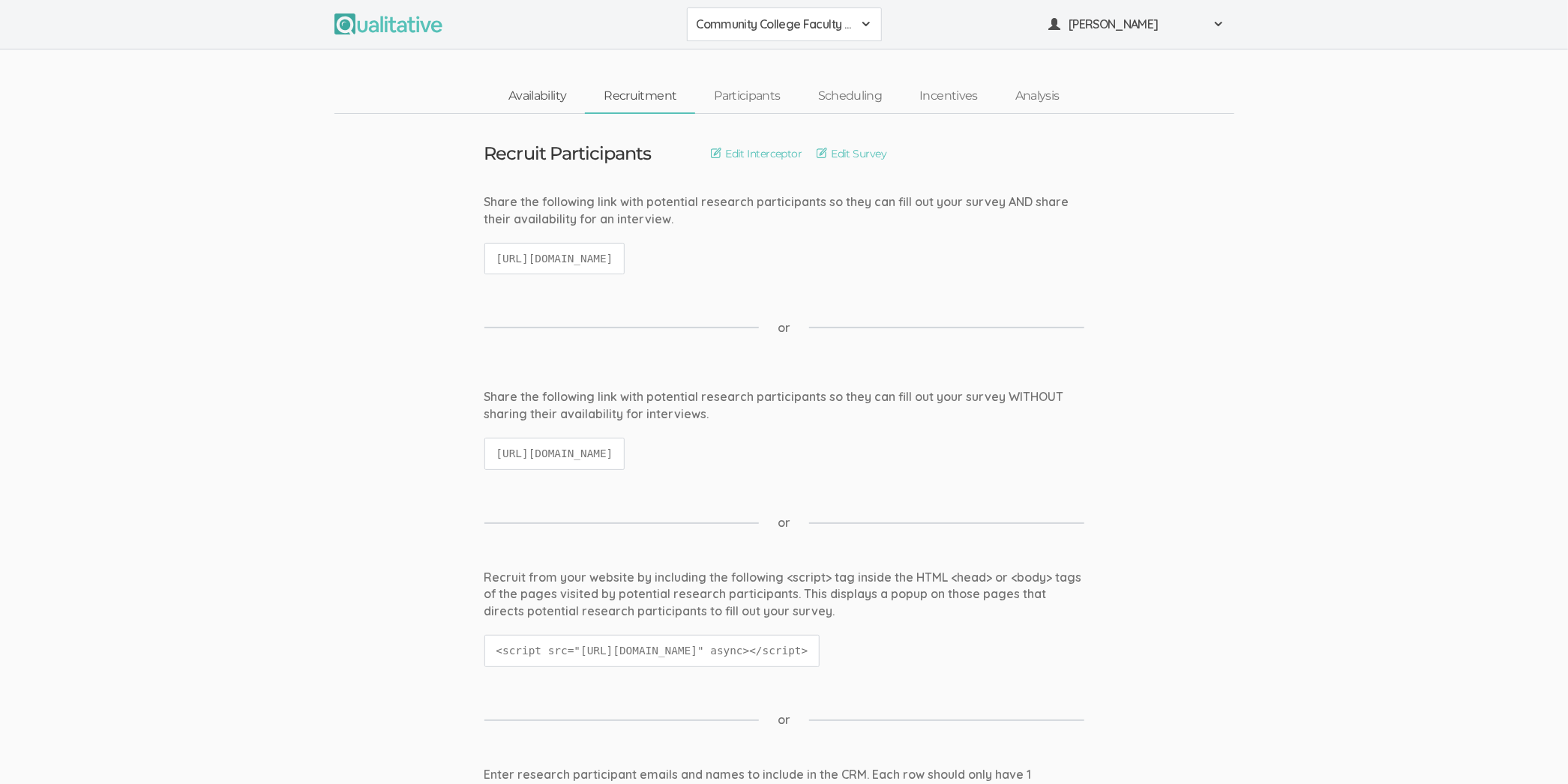
click at [541, 91] on link "Availability" at bounding box center [537, 96] width 95 height 32
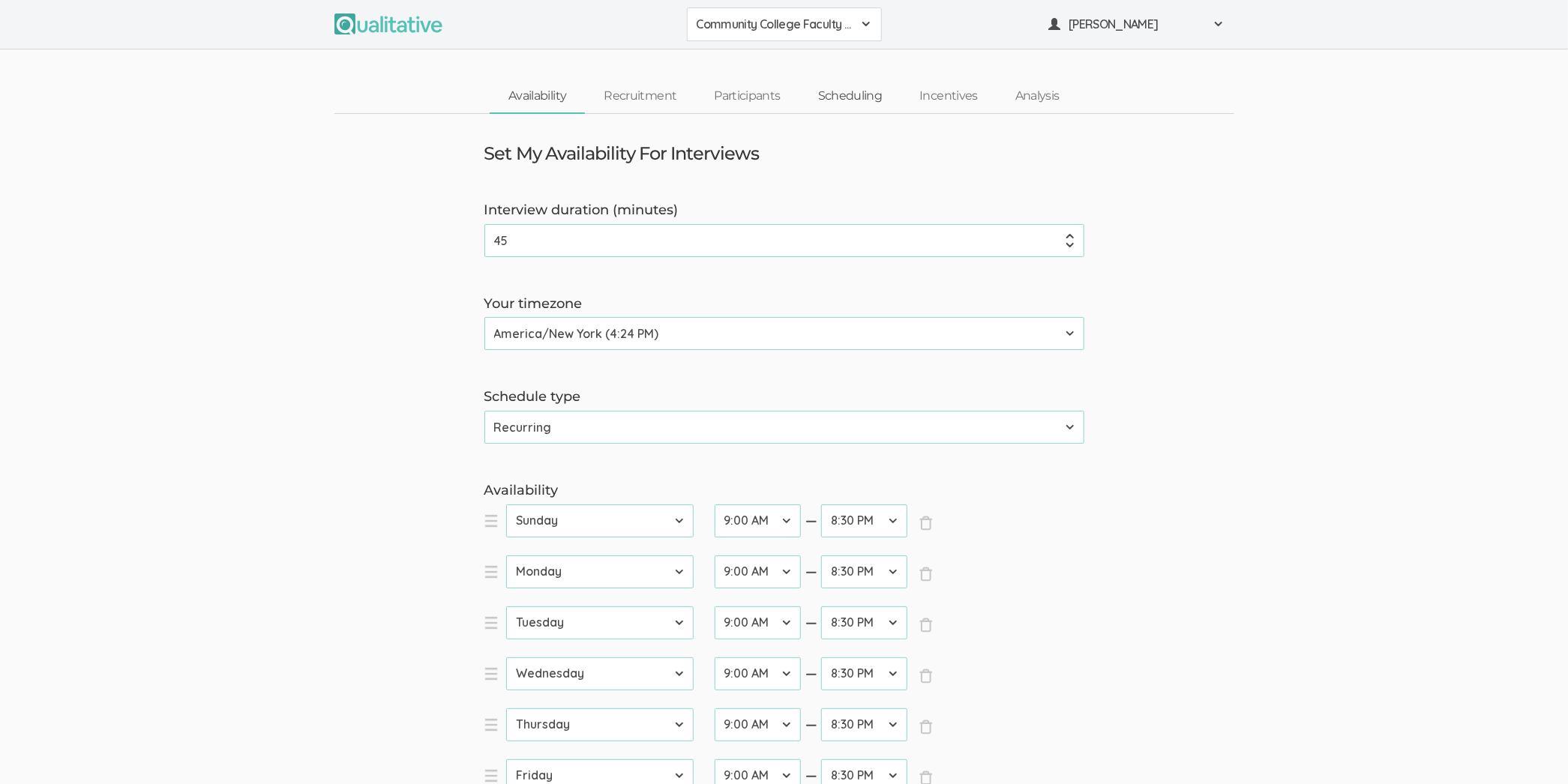
click at [854, 93] on link "Scheduling" at bounding box center [850, 96] width 102 height 32
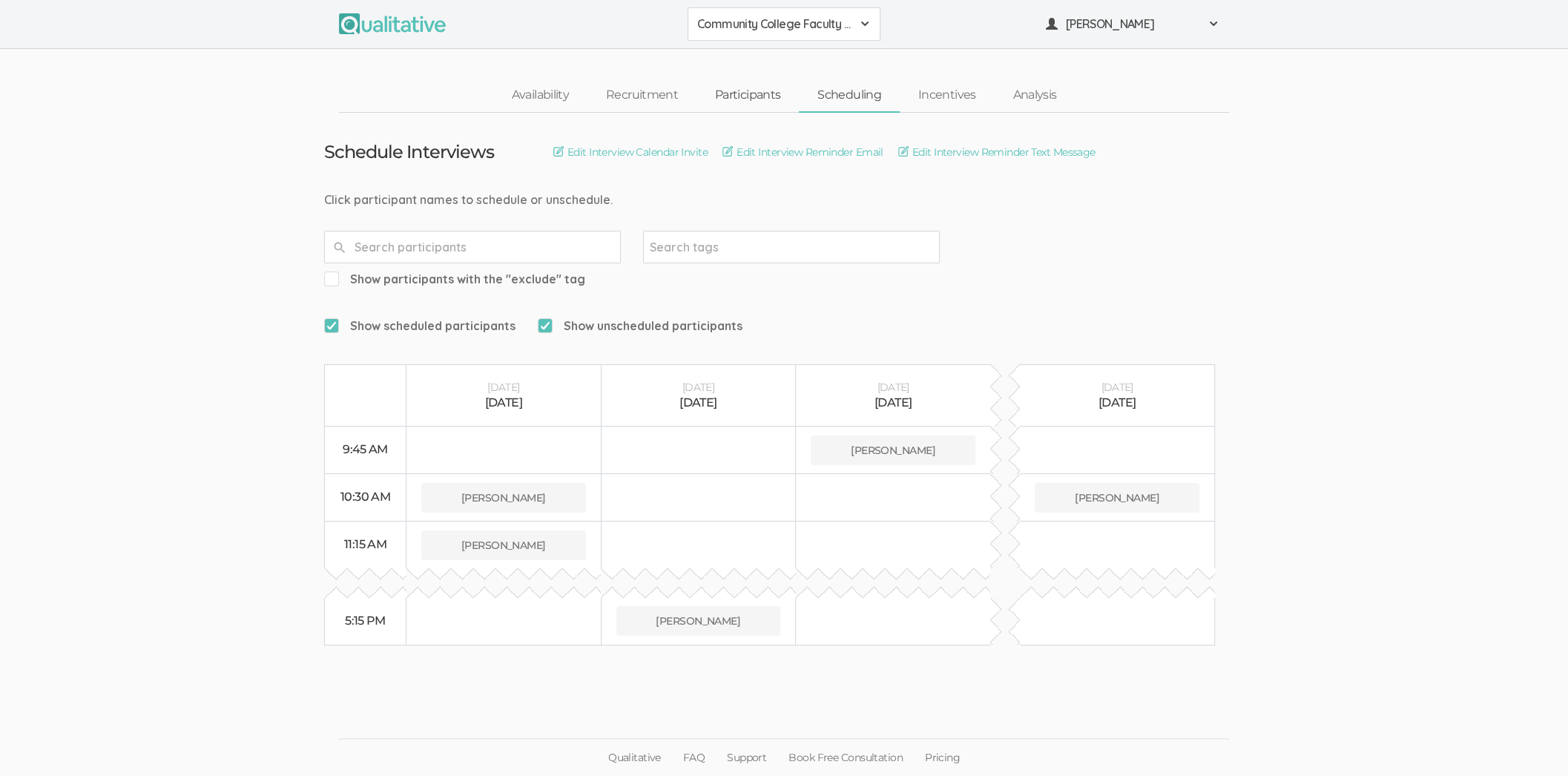
click at [716, 88] on link "Participants" at bounding box center [747, 95] width 102 height 32
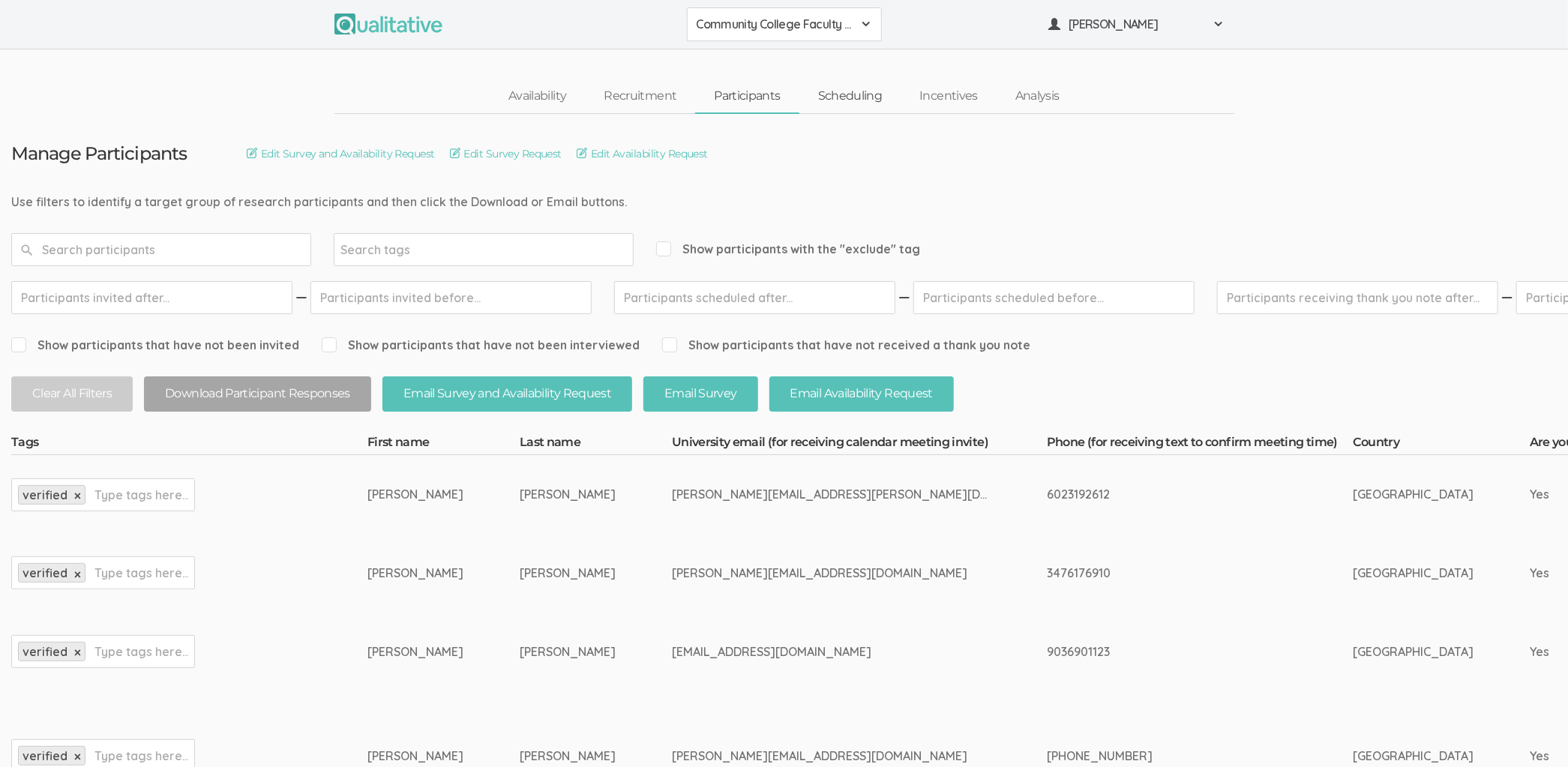
click at [882, 89] on link "Scheduling" at bounding box center [850, 96] width 102 height 32
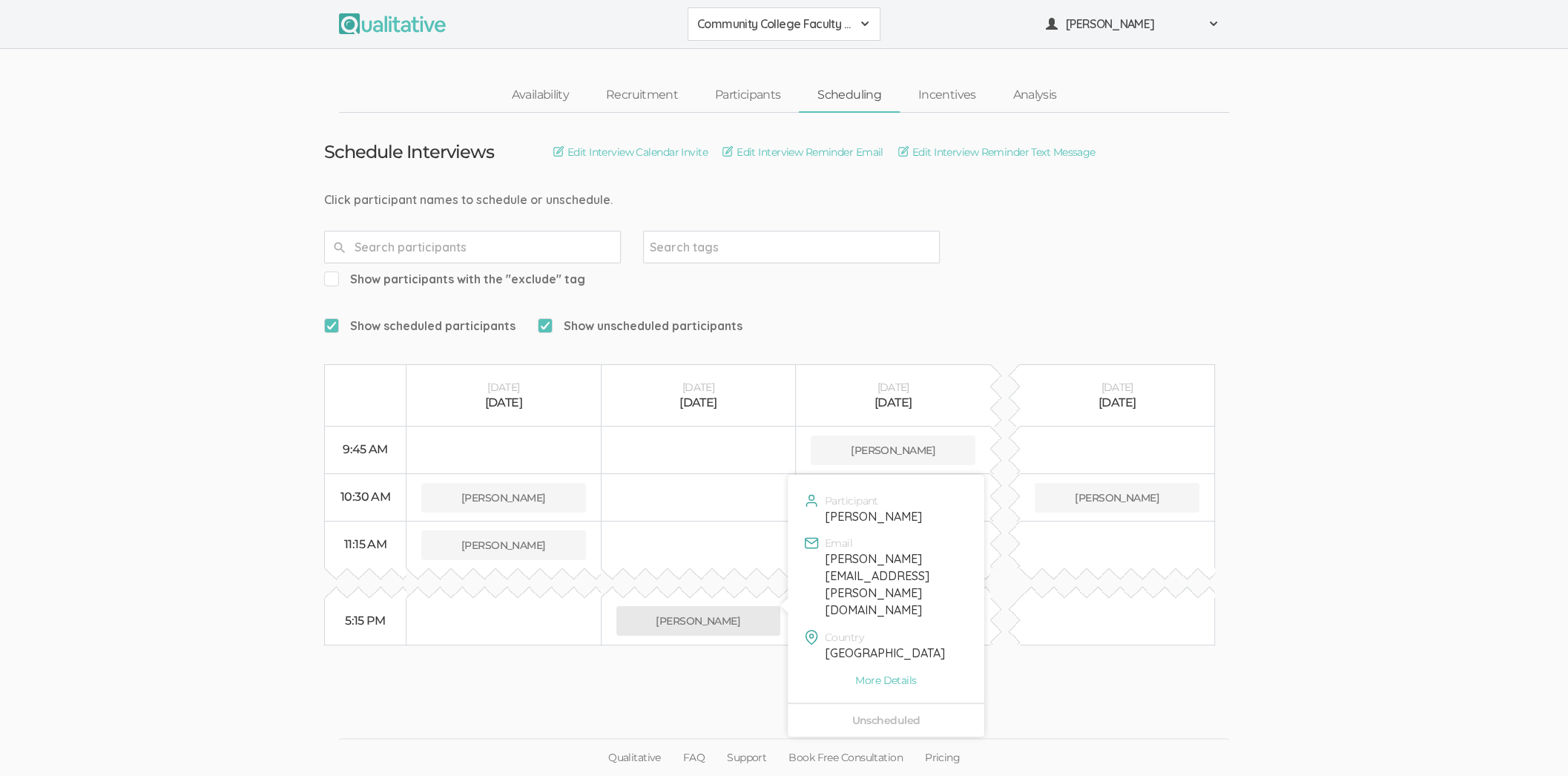
click at [654, 606] on button "[PERSON_NAME]" at bounding box center [699, 620] width 165 height 30
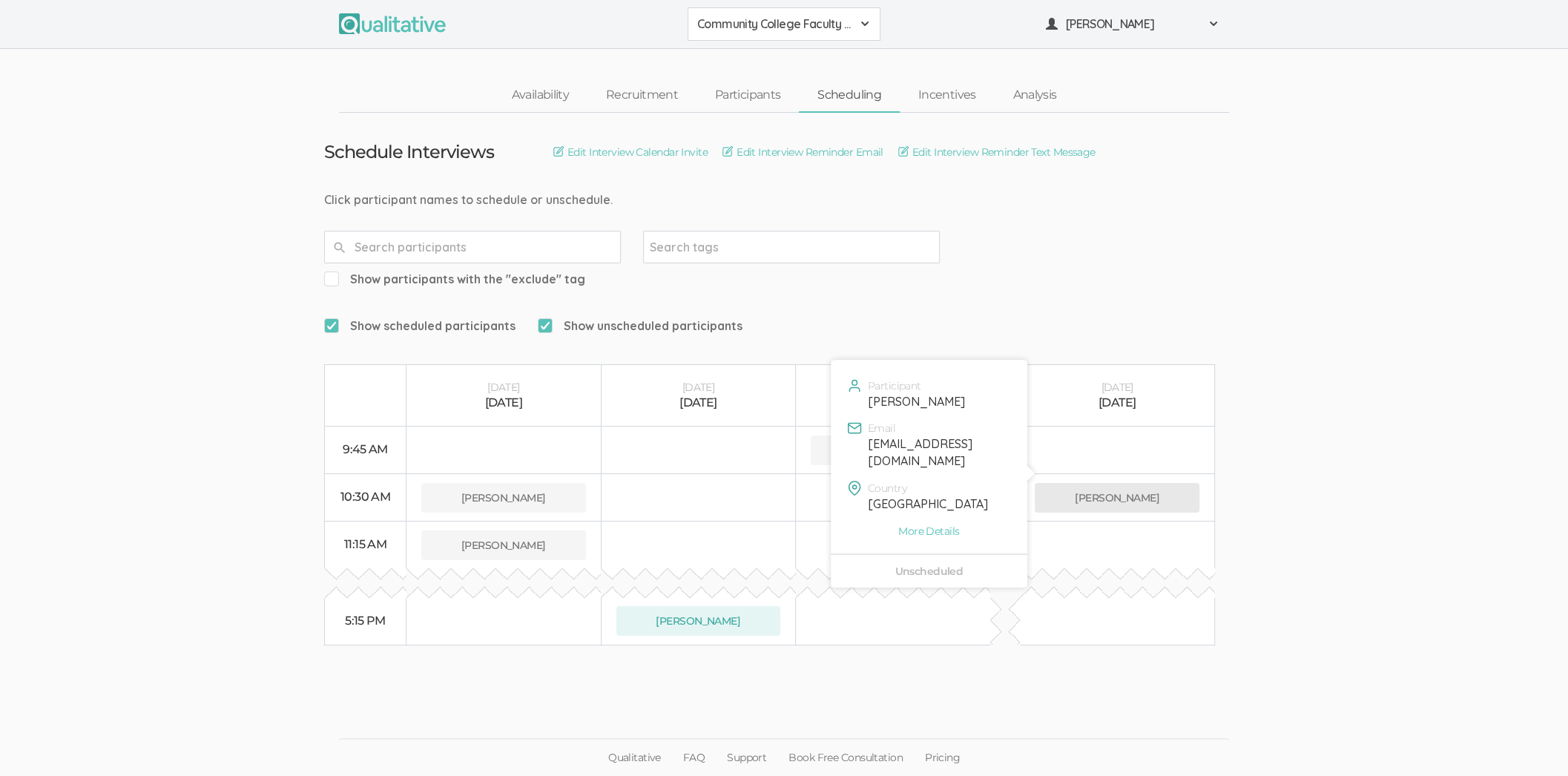
click at [1055, 483] on button "[PERSON_NAME]" at bounding box center [1117, 497] width 165 height 30
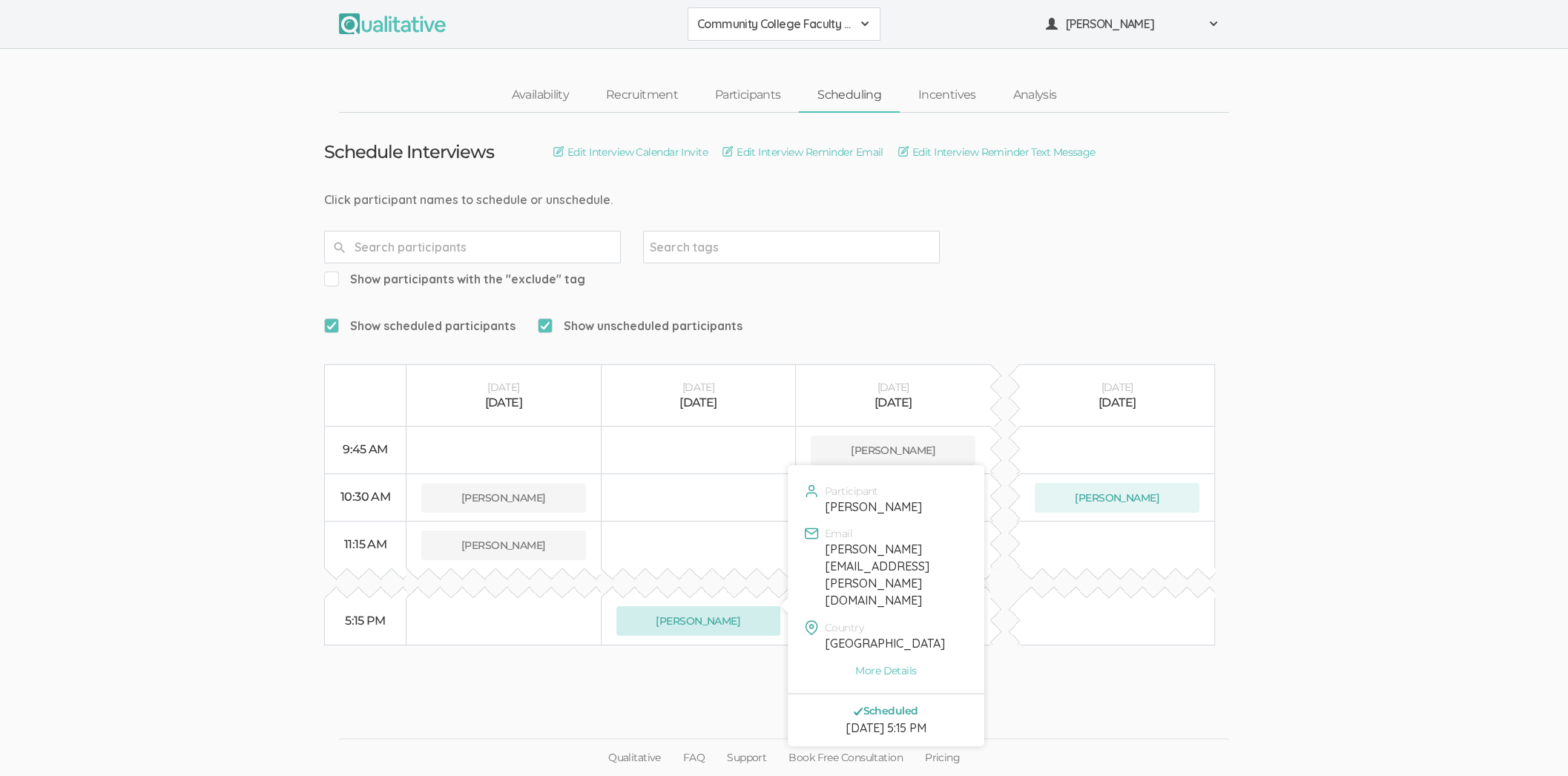
click at [697, 606] on button "[PERSON_NAME]" at bounding box center [699, 620] width 165 height 30
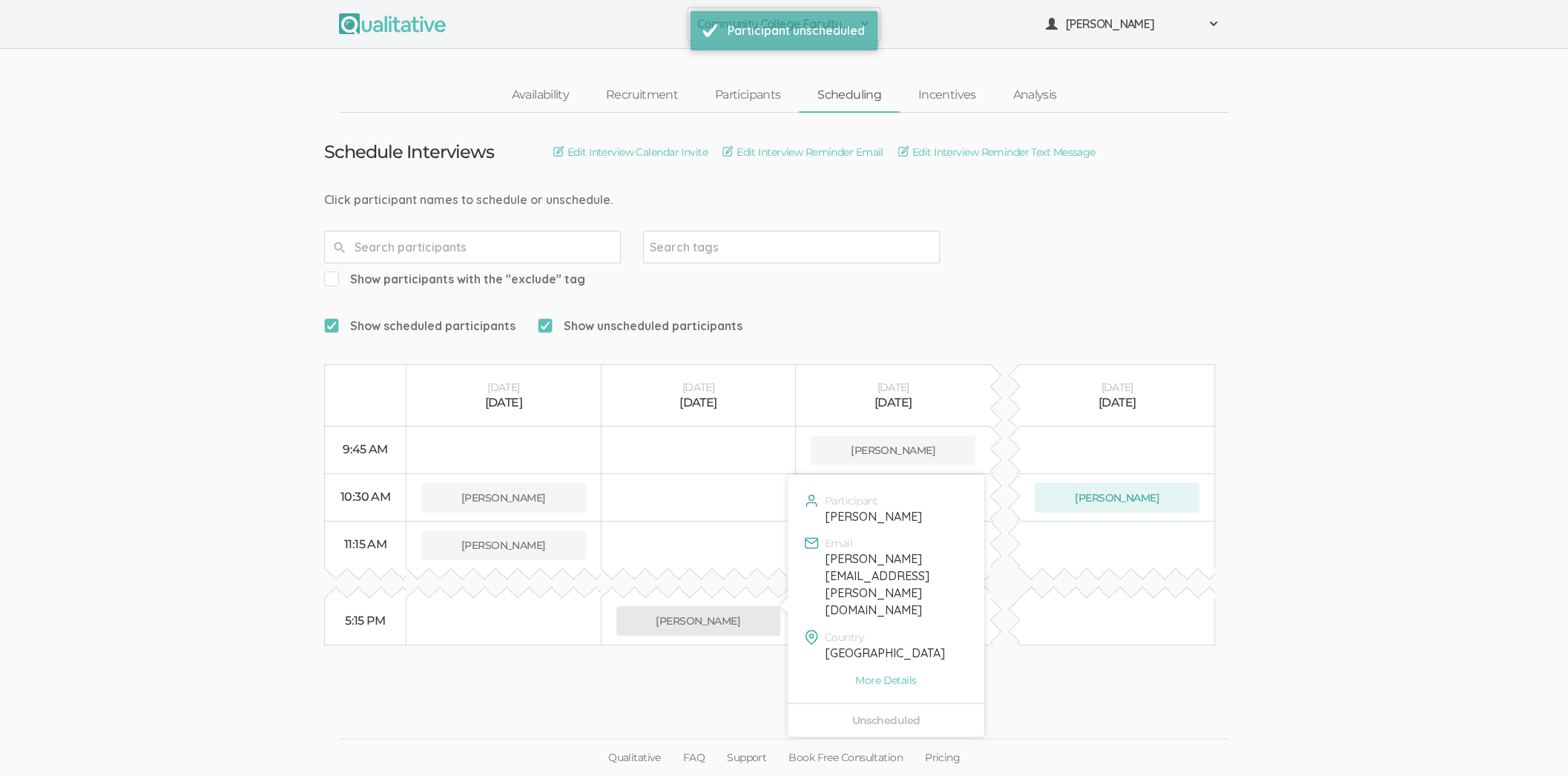
click at [717, 606] on button "[PERSON_NAME]" at bounding box center [699, 620] width 165 height 30
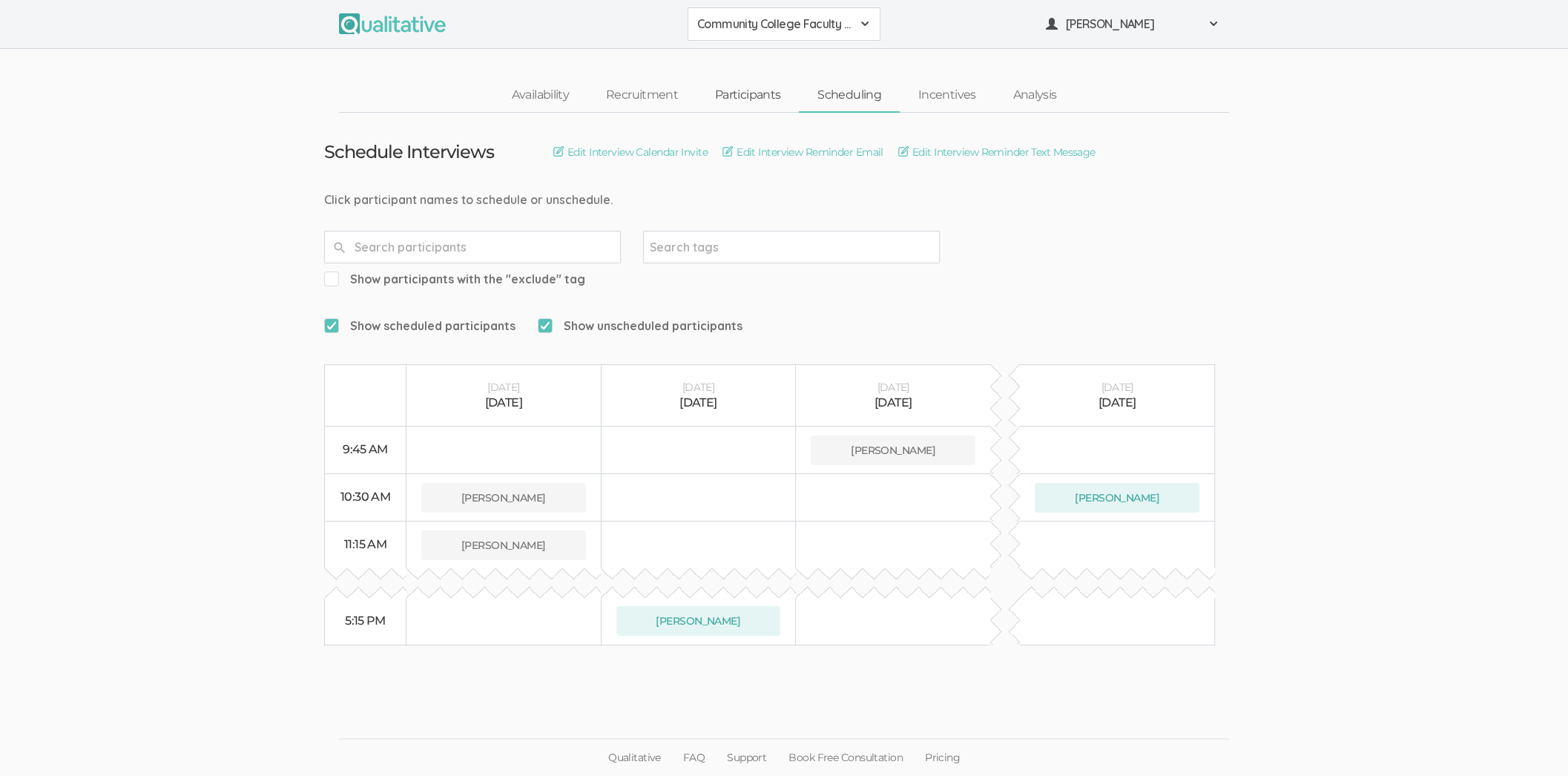
click at [747, 94] on link "Participants" at bounding box center [747, 95] width 102 height 32
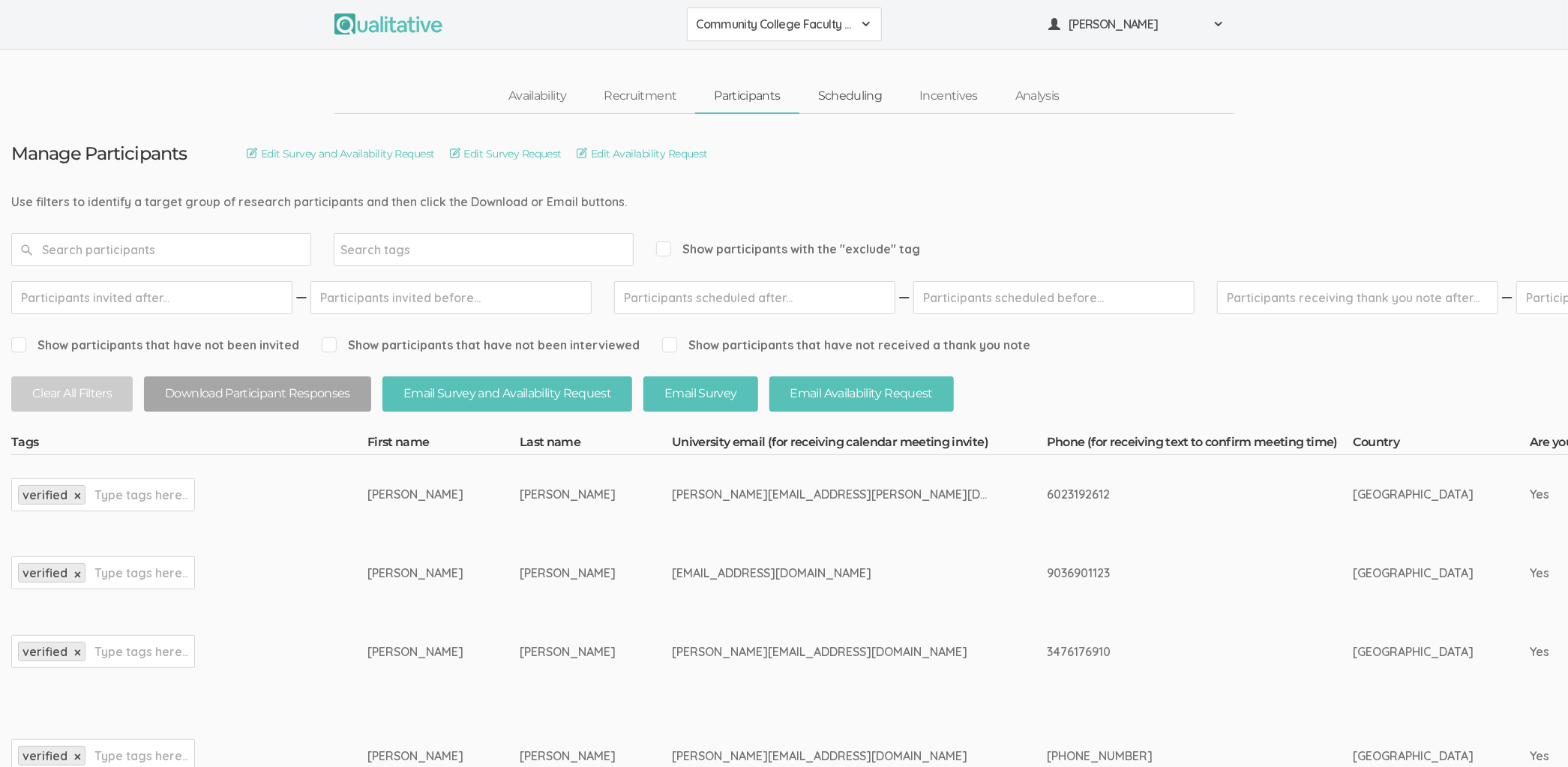
click at [857, 103] on link "Scheduling" at bounding box center [850, 96] width 102 height 32
